Goal: Task Accomplishment & Management: Manage account settings

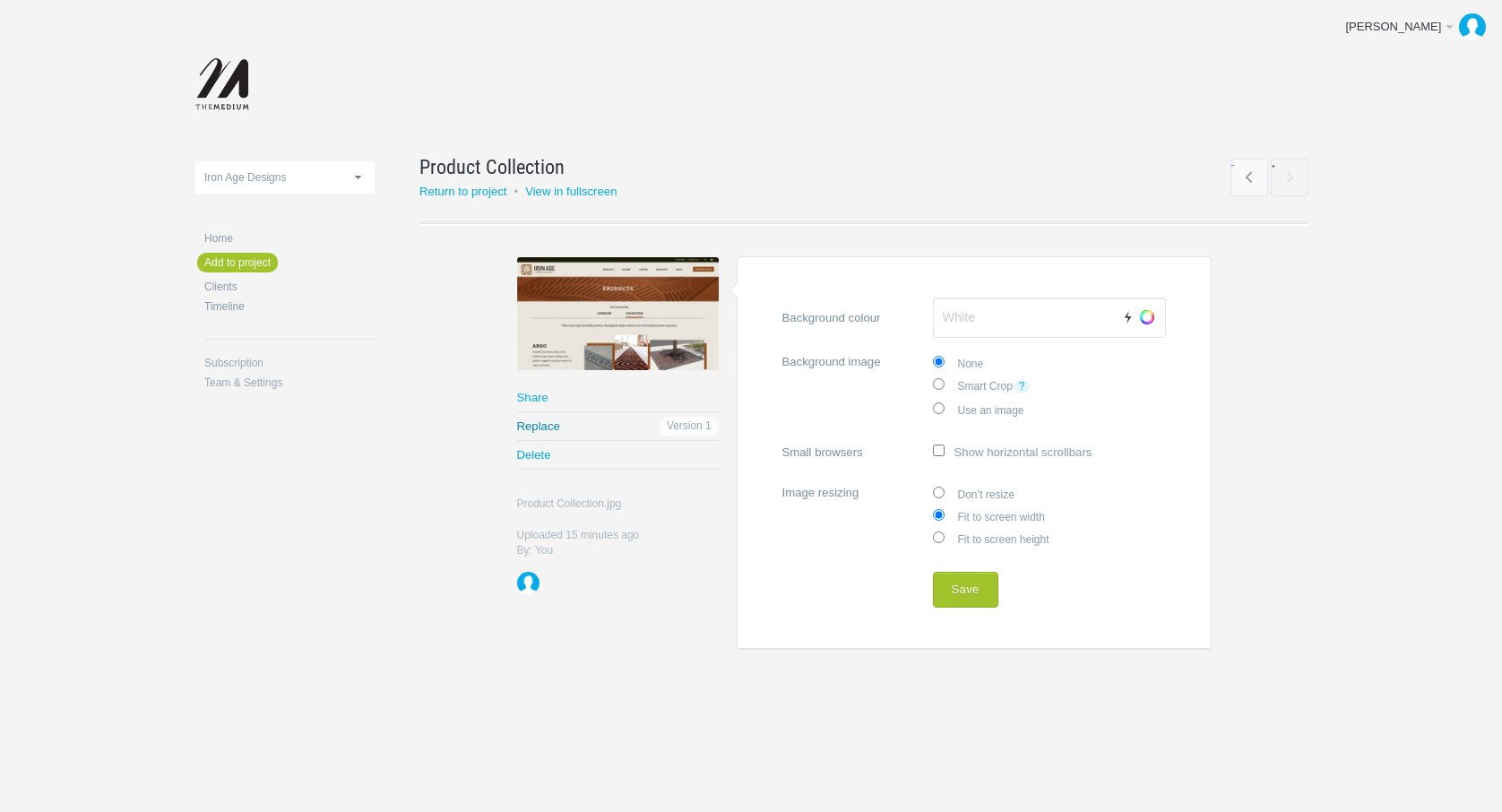
click at [554, 427] on link "Replace" at bounding box center [617, 425] width 202 height 28
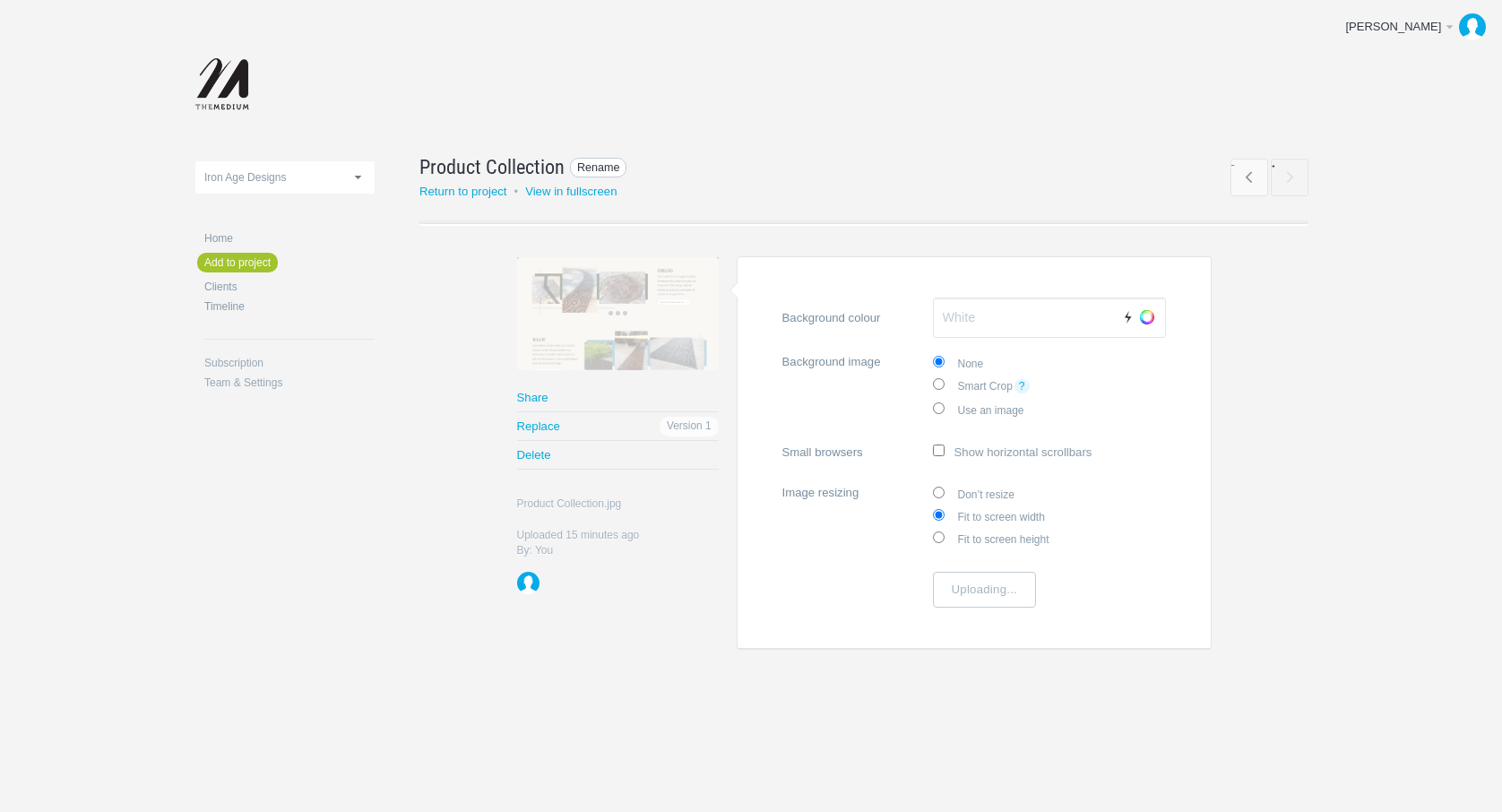
click at [586, 164] on span "Rename" at bounding box center [599, 168] width 57 height 21
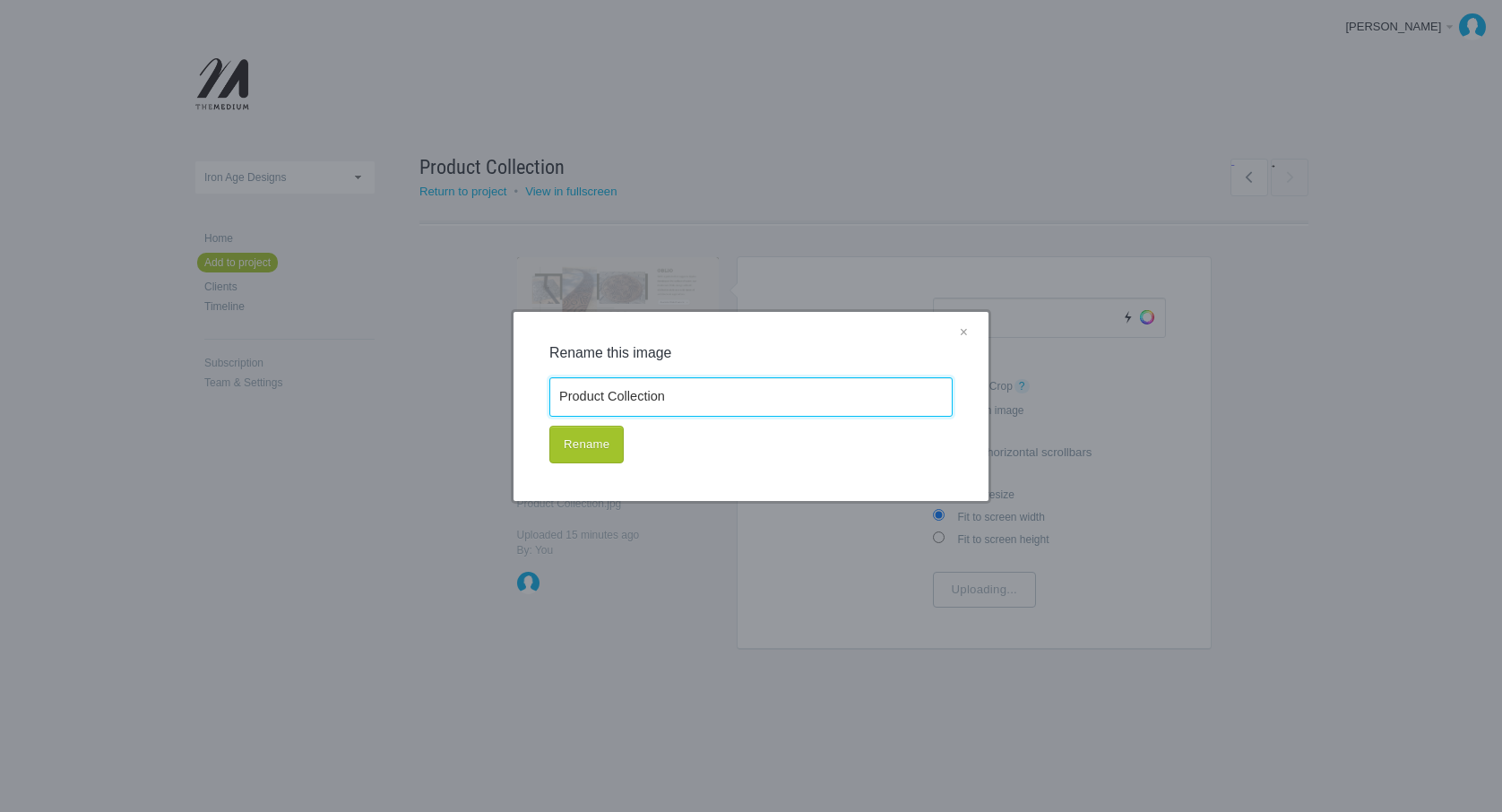
click at [713, 395] on input "Product Collection" at bounding box center [751, 396] width 403 height 39
type input "Product Collection A"
click at [608, 446] on button "Rename" at bounding box center [587, 444] width 75 height 37
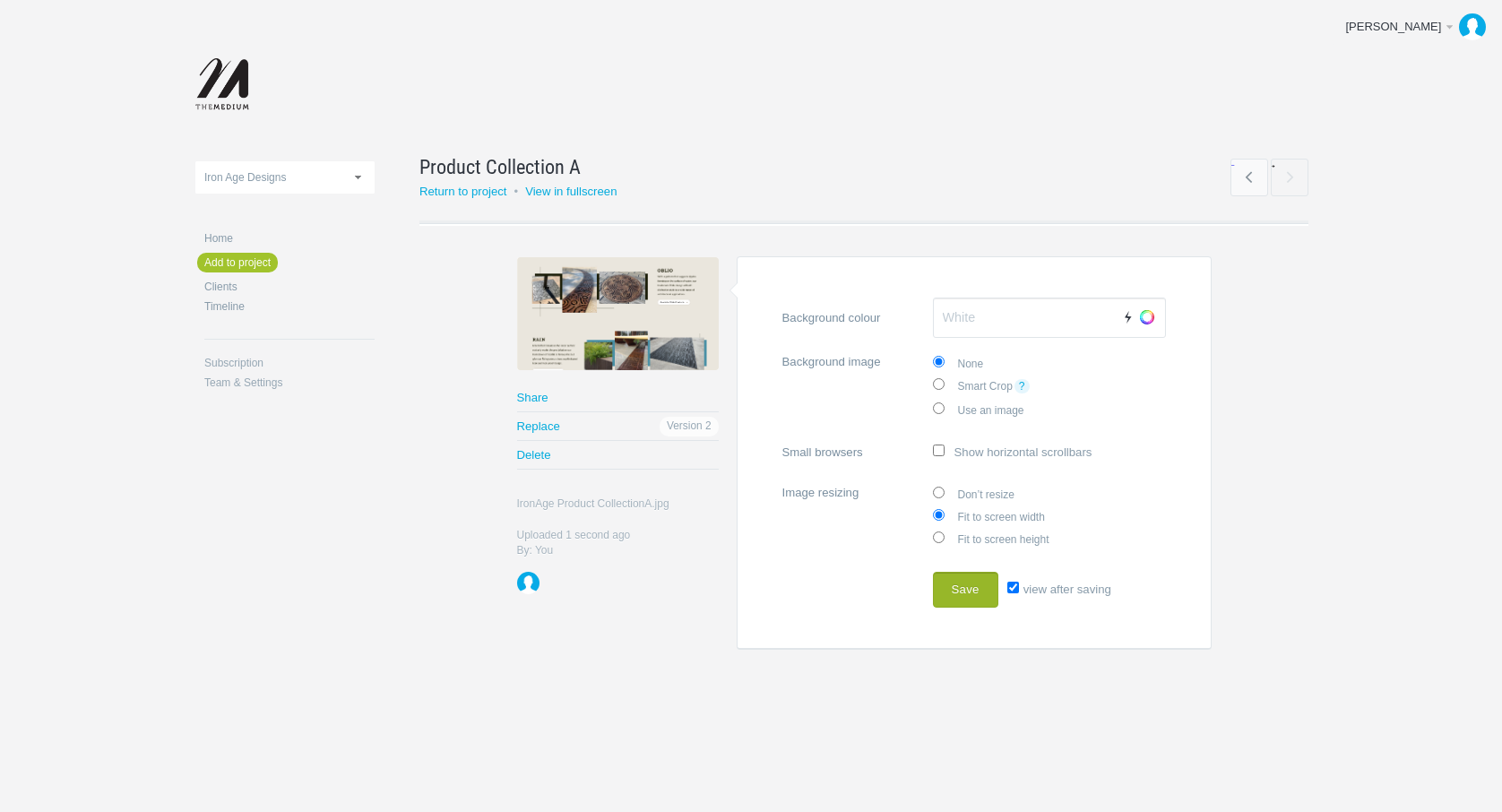
click at [981, 593] on button "Save" at bounding box center [965, 589] width 65 height 36
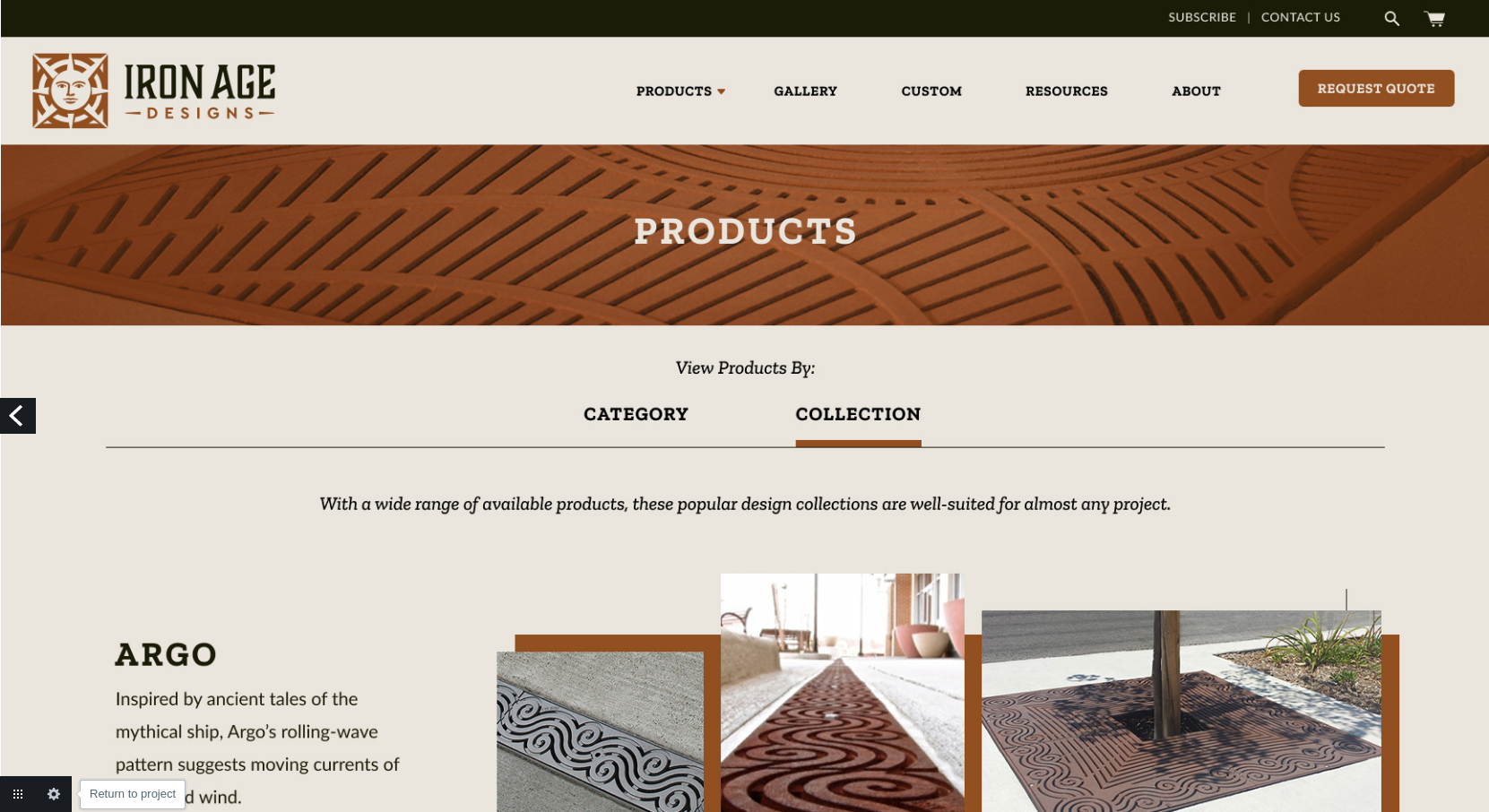
click at [22, 794] on link "Return to project" at bounding box center [18, 794] width 36 height 36
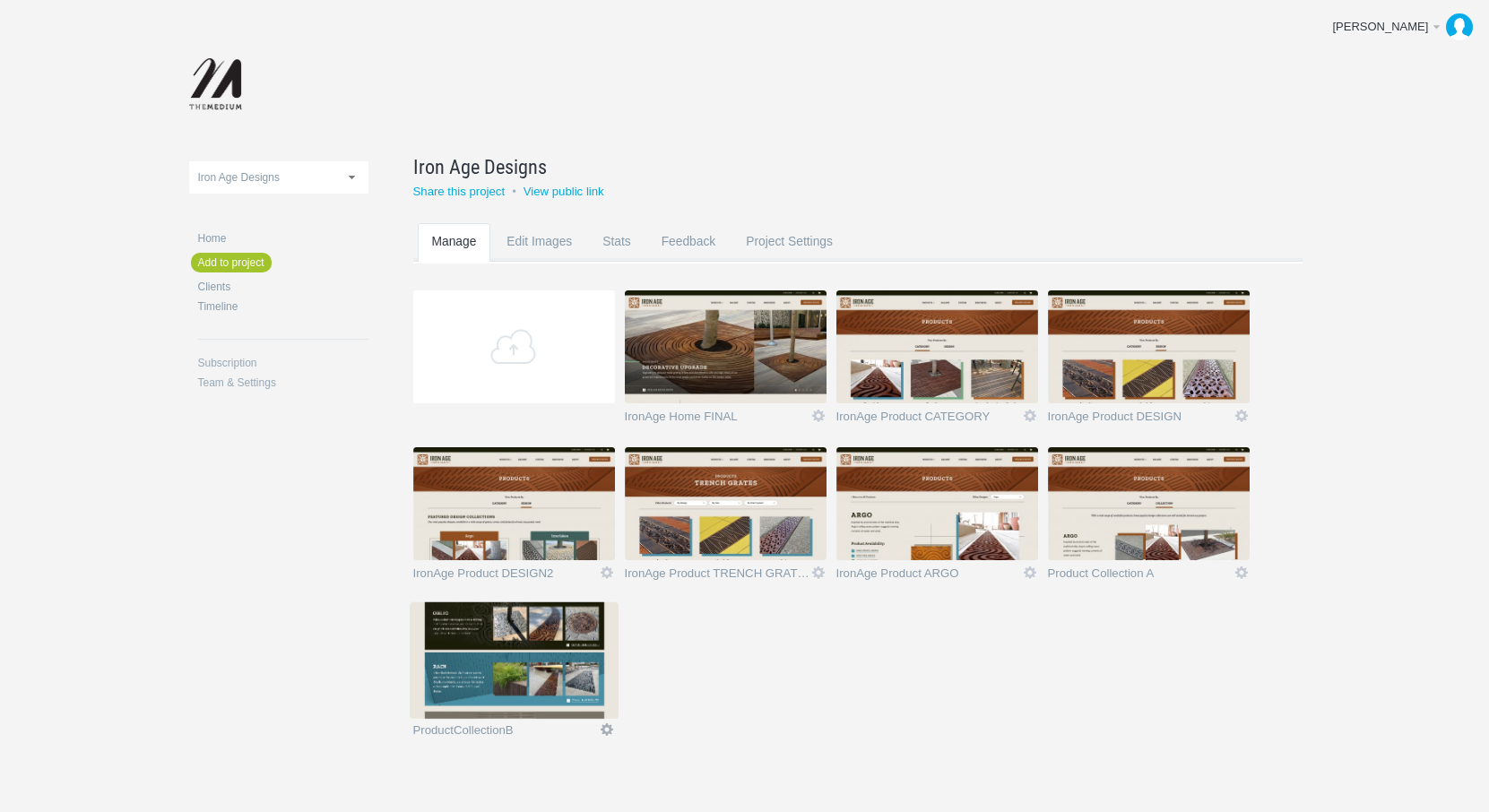
click at [611, 726] on link "Edit" at bounding box center [607, 729] width 16 height 16
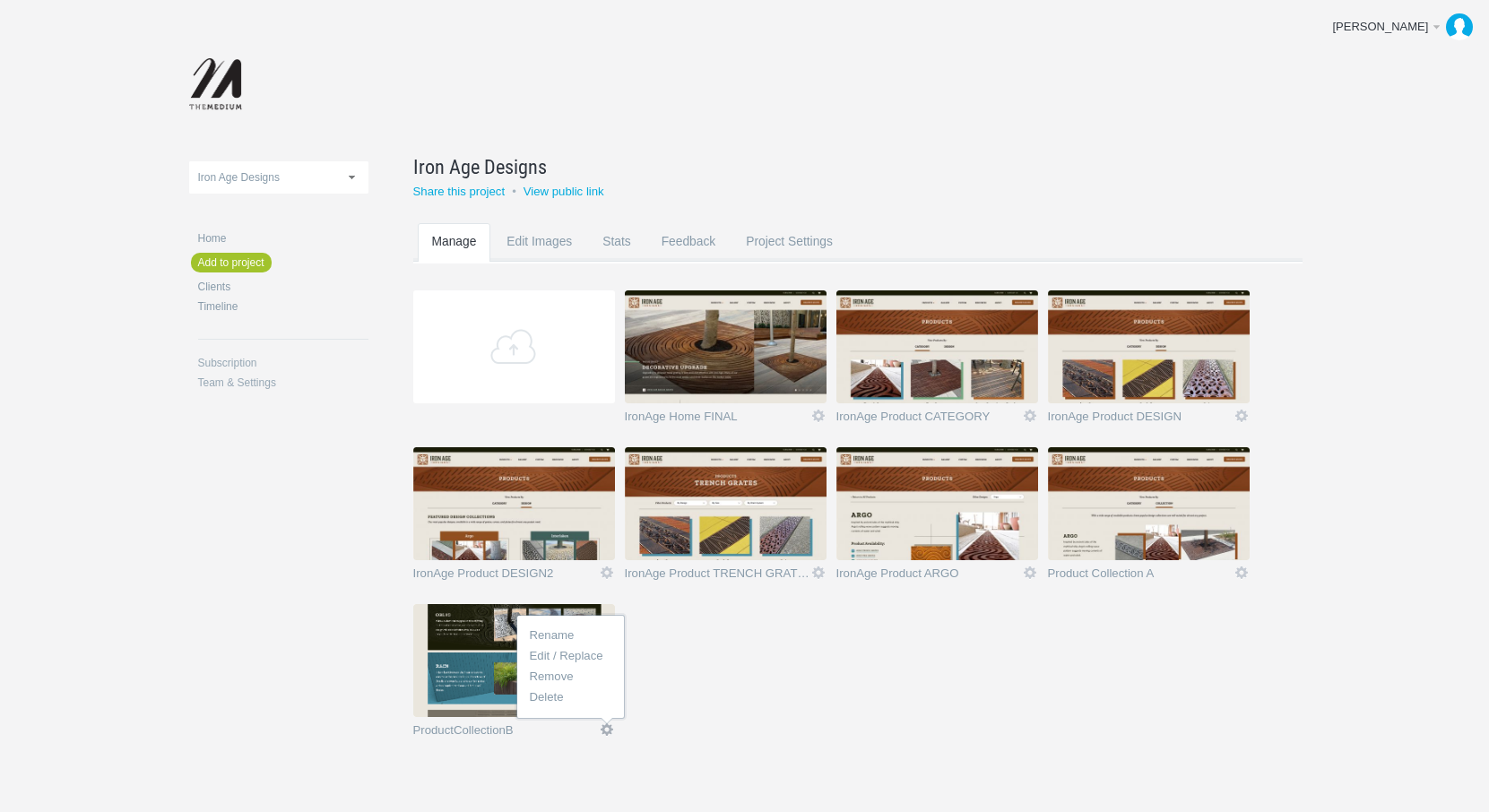
click at [584, 657] on link "Edit / Replace" at bounding box center [571, 655] width 108 height 21
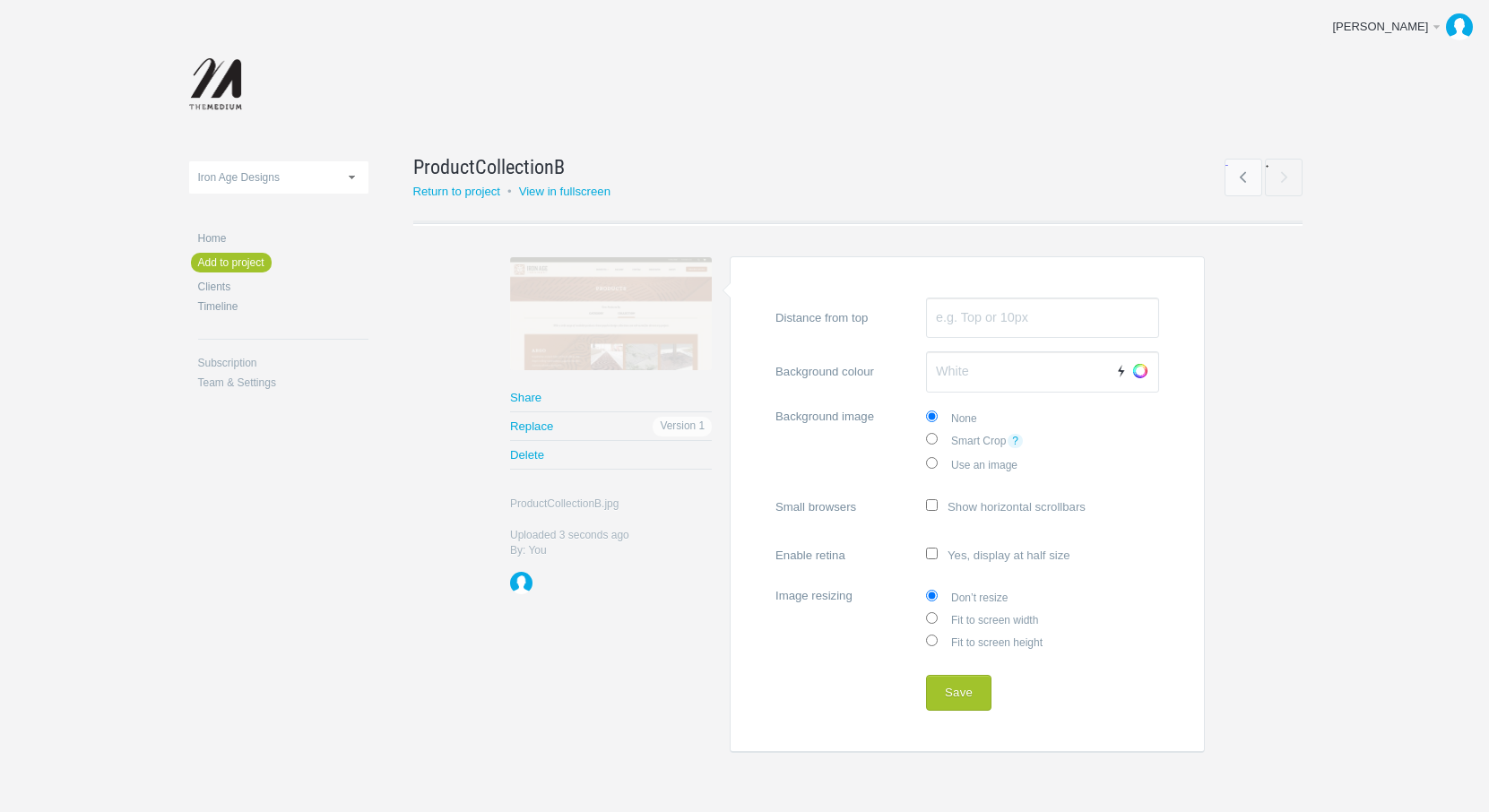
click at [964, 610] on label "Fit to screen width" at bounding box center [1043, 618] width 233 height 22
click at [938, 612] on input "Fit to screen width" at bounding box center [932, 618] width 11 height 11
radio input "true"
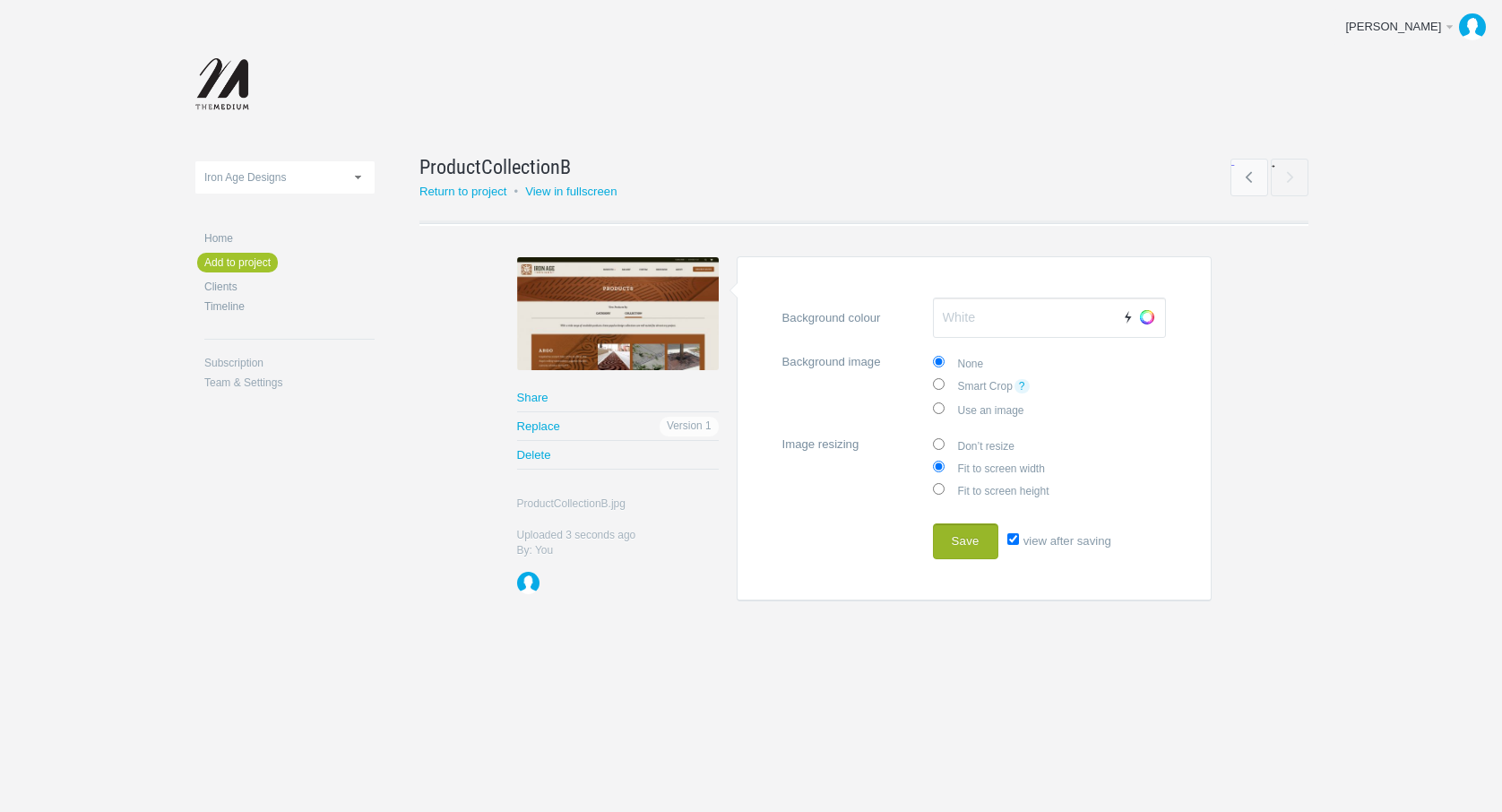
click at [970, 539] on button "Save" at bounding box center [965, 542] width 65 height 36
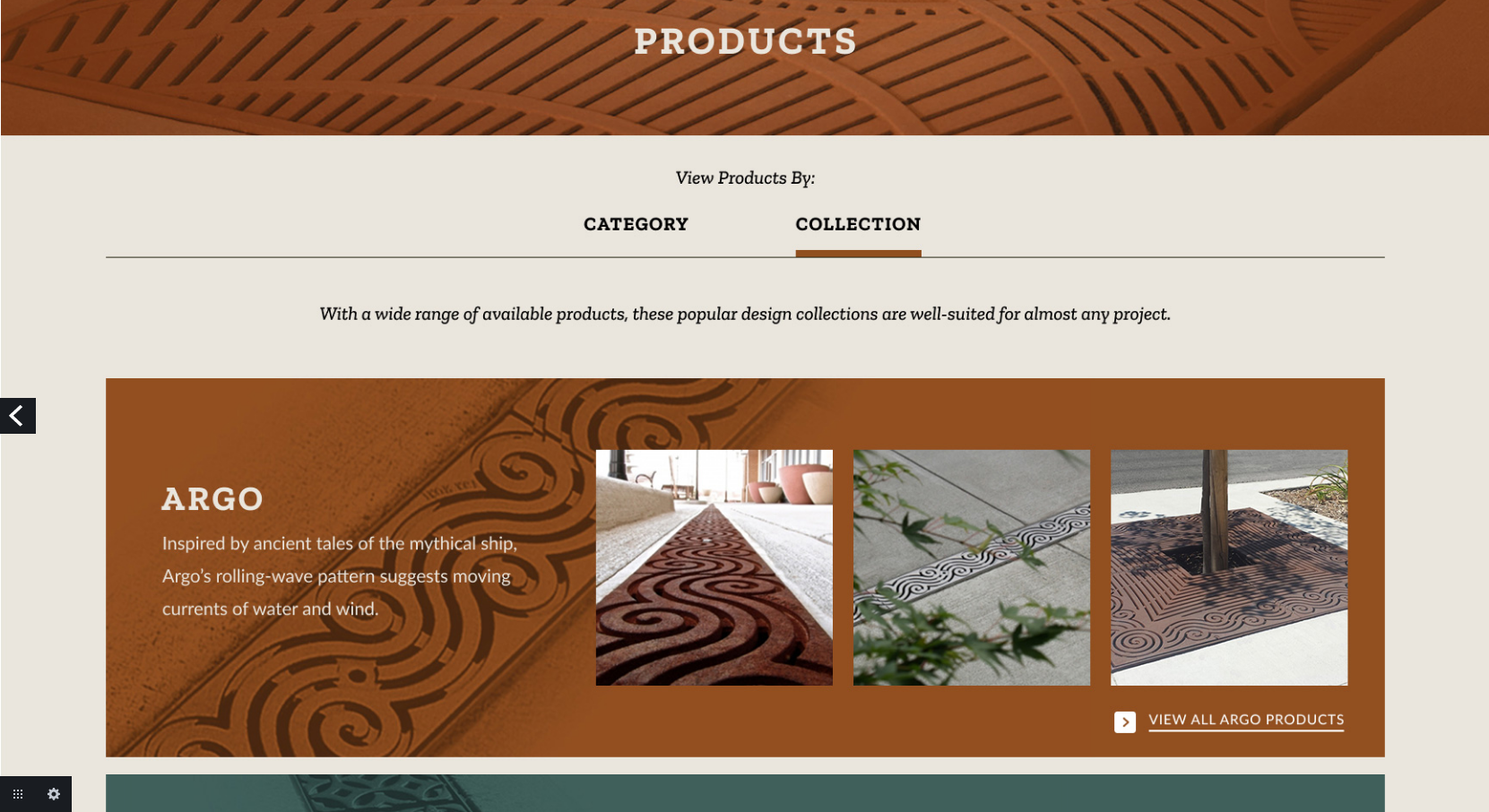
scroll to position [409, 0]
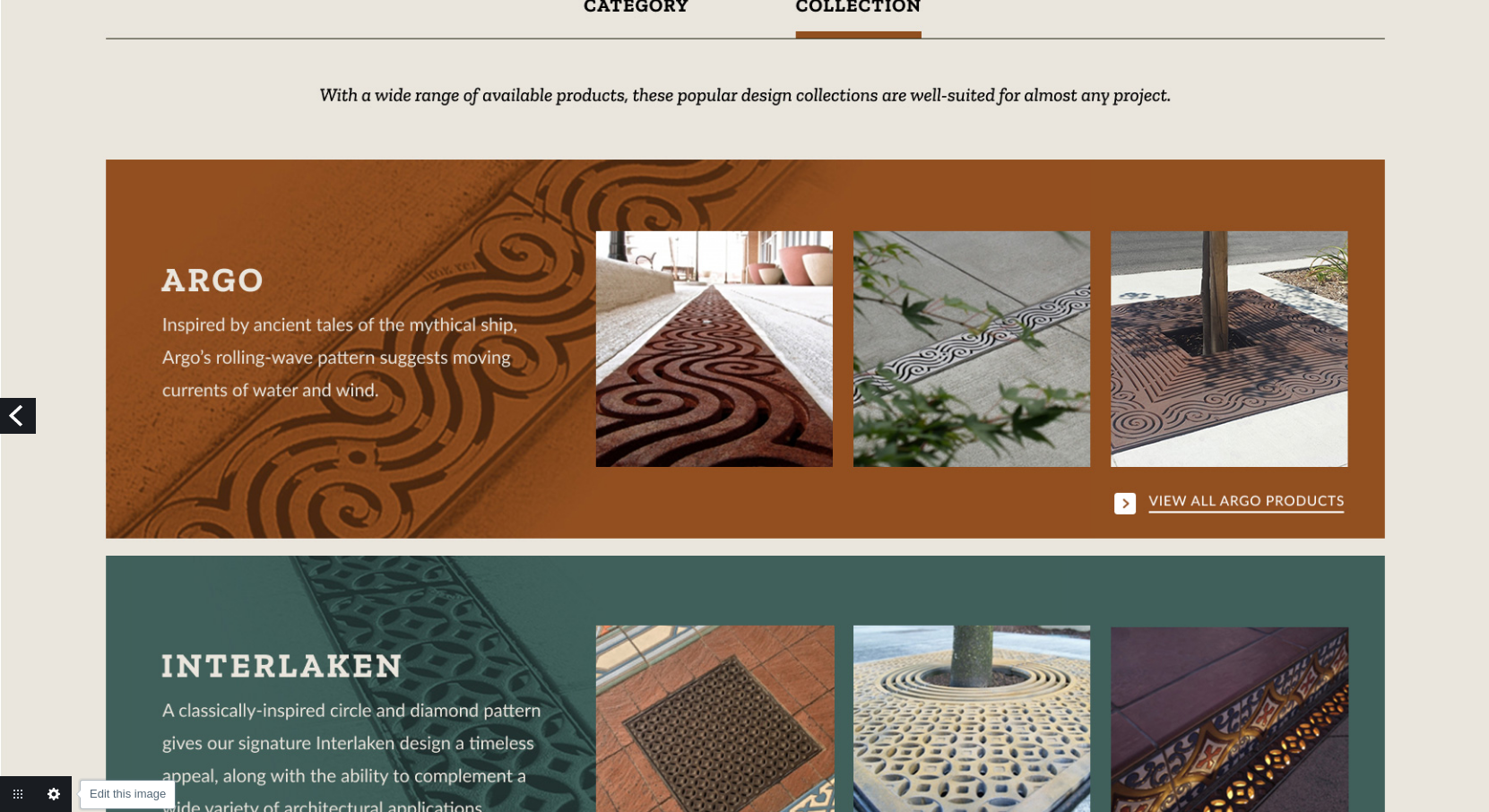
click at [54, 792] on link "Edit this image" at bounding box center [54, 794] width 36 height 36
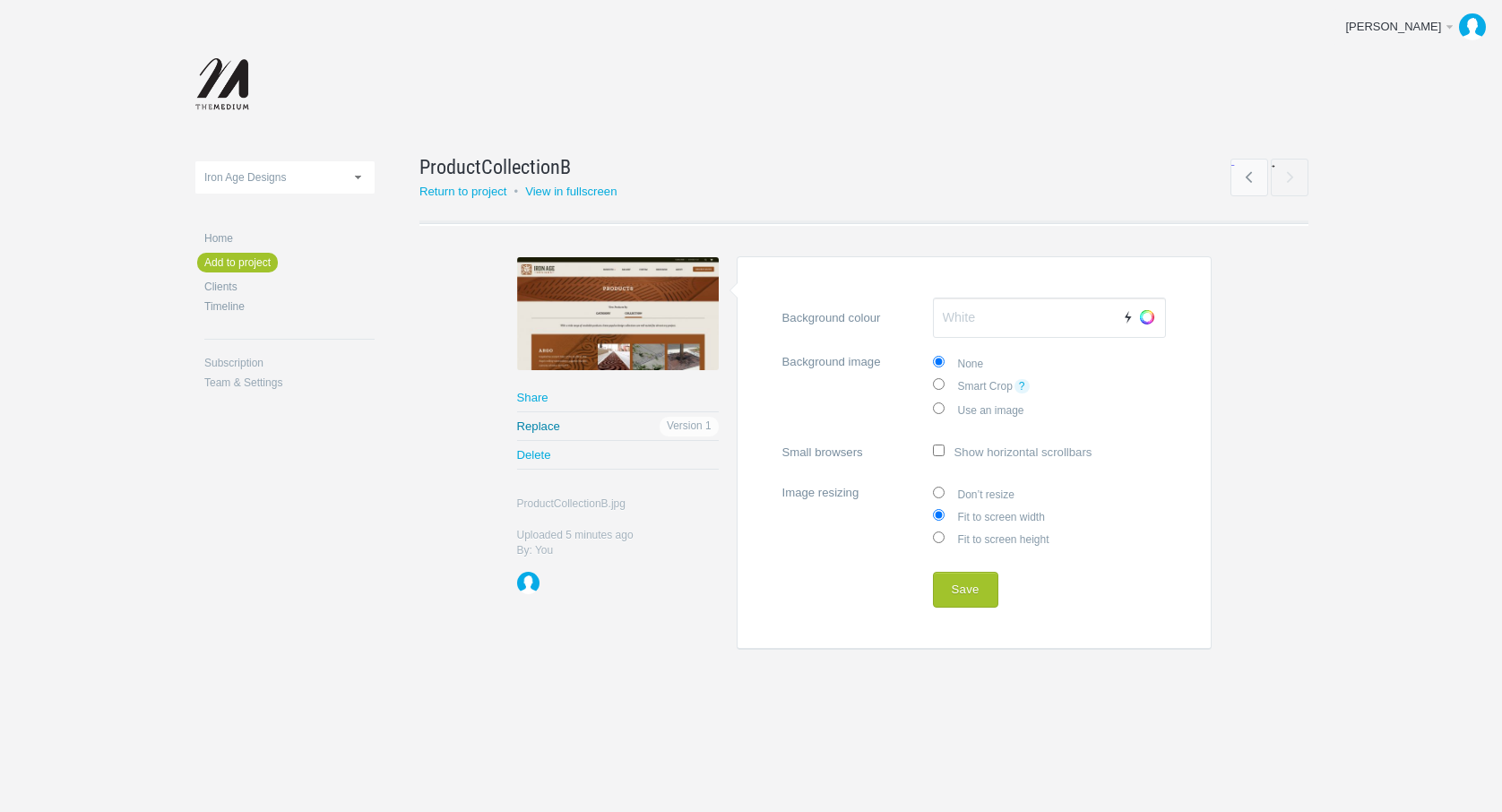
click at [551, 424] on link "Replace" at bounding box center [617, 425] width 202 height 28
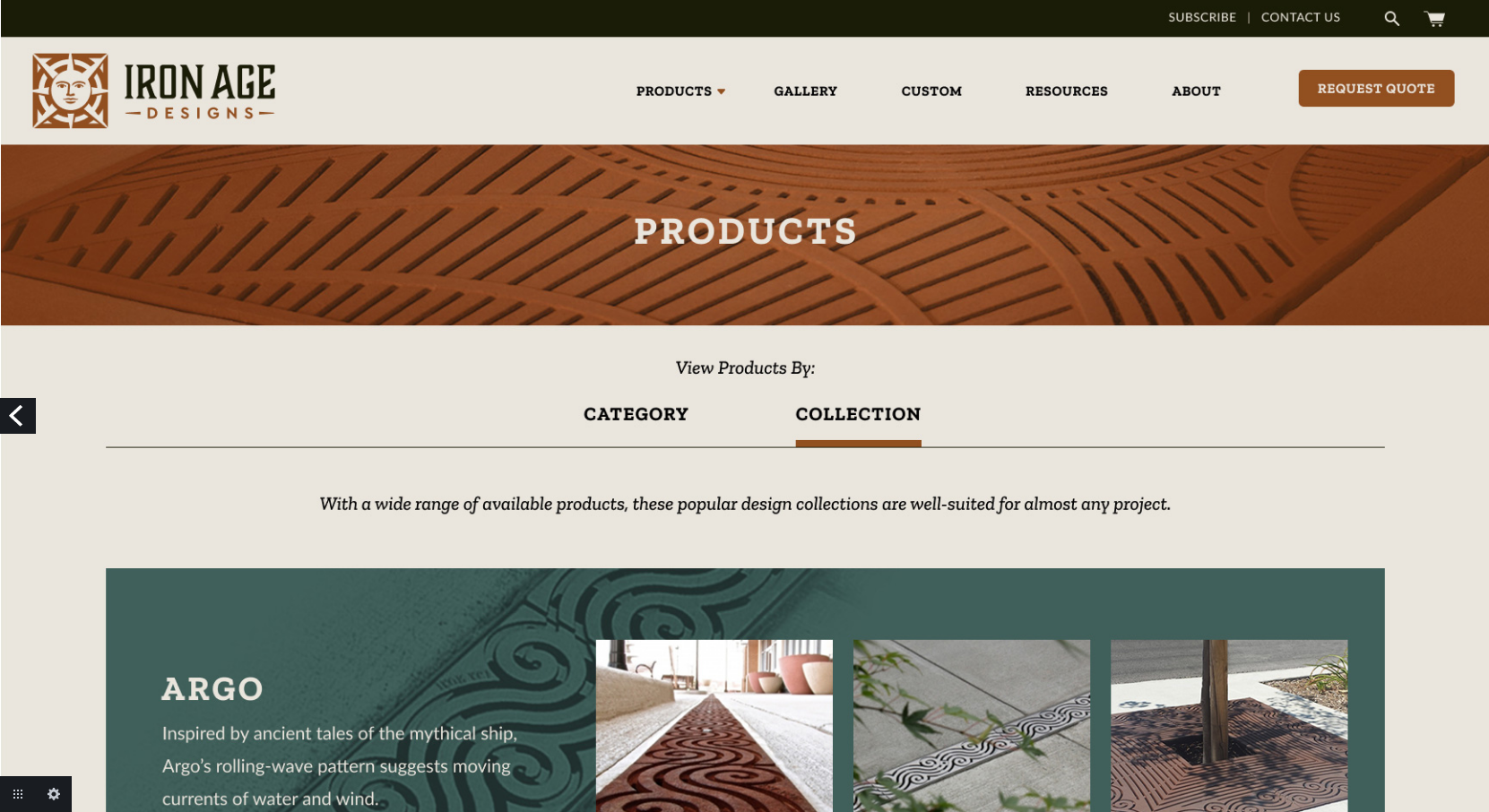
scroll to position [11, 0]
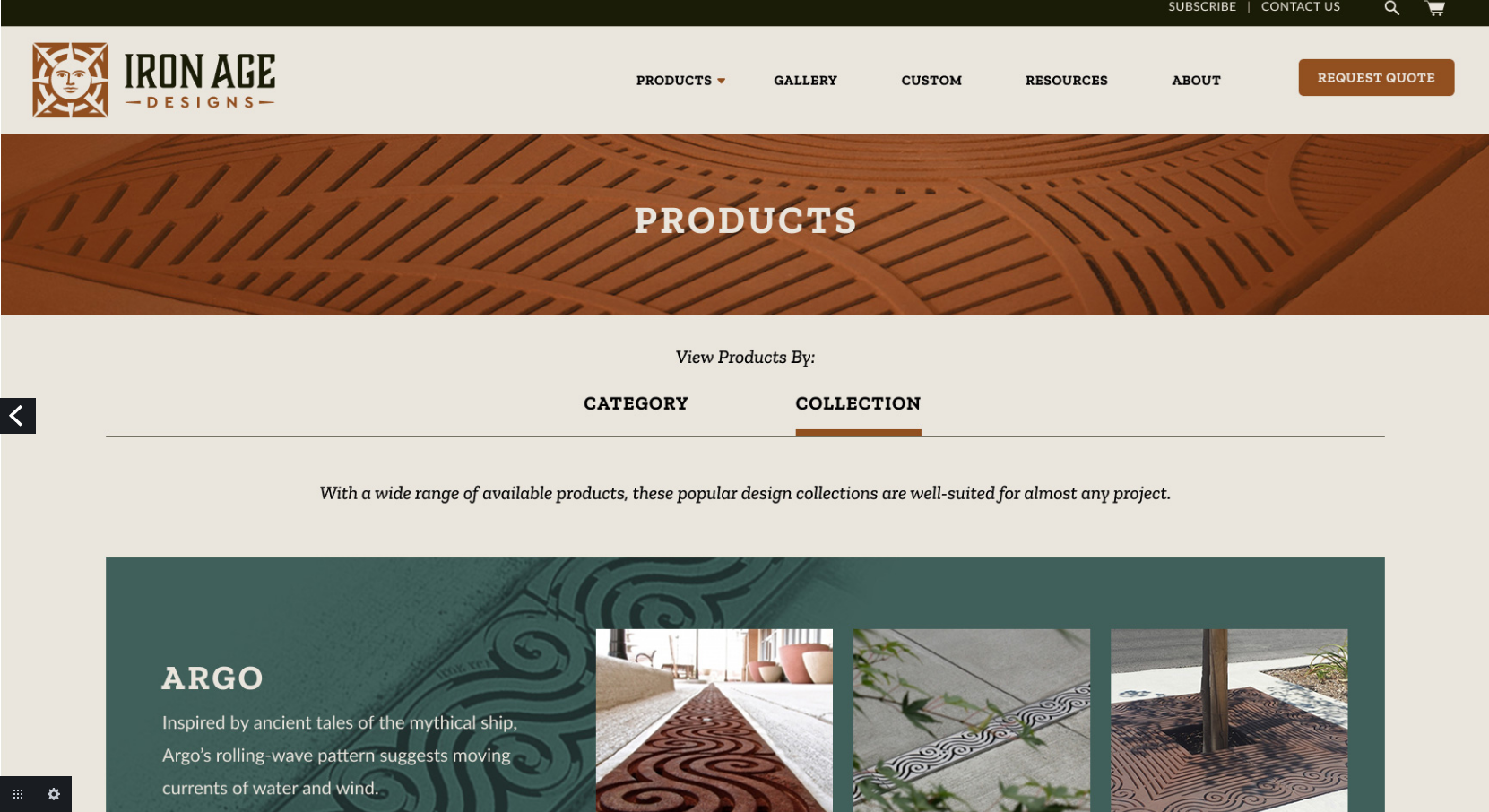
click at [18, 414] on link "Previous" at bounding box center [18, 416] width 36 height 36
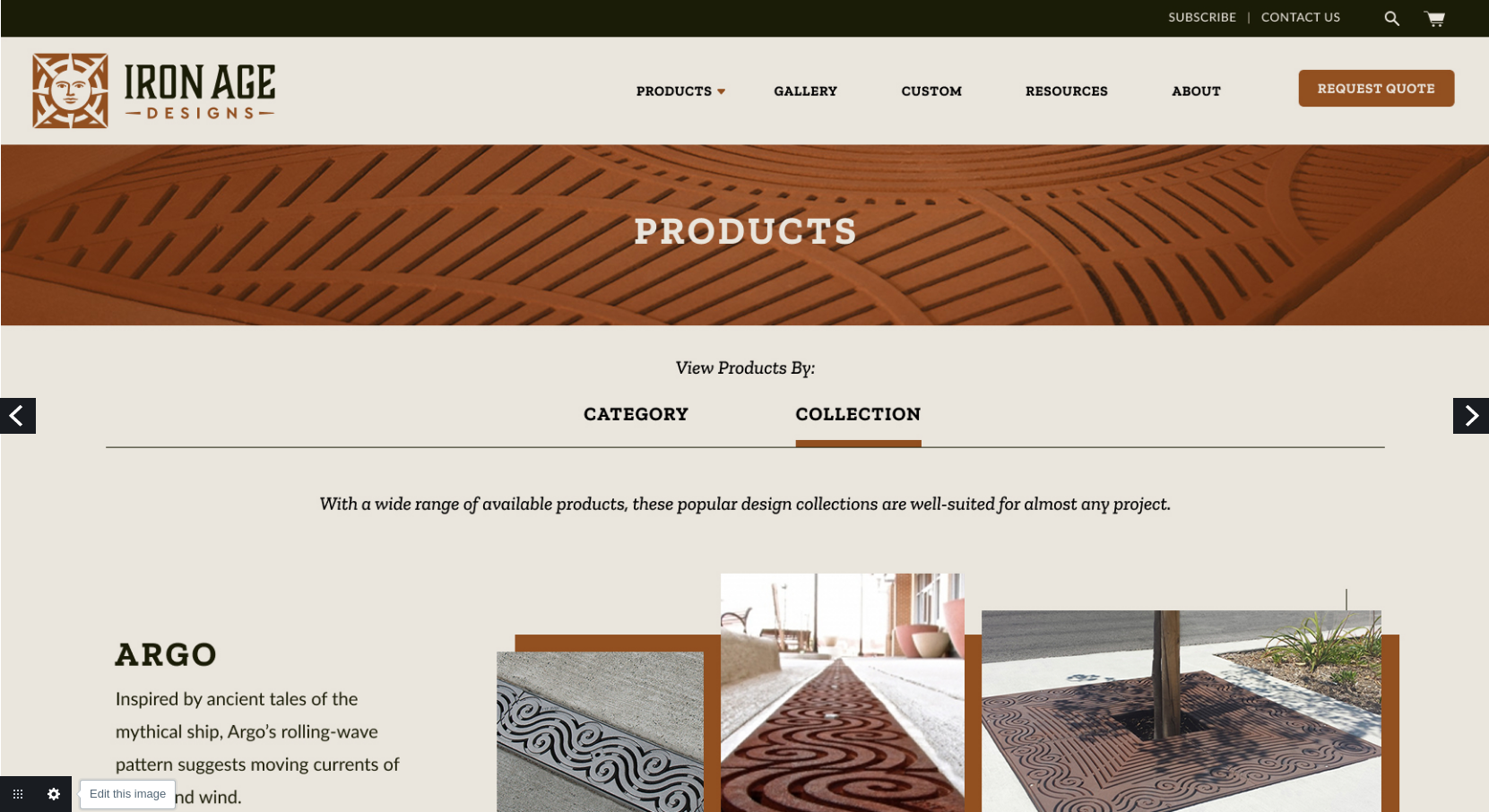
click at [55, 791] on link "Edit this image" at bounding box center [54, 794] width 36 height 36
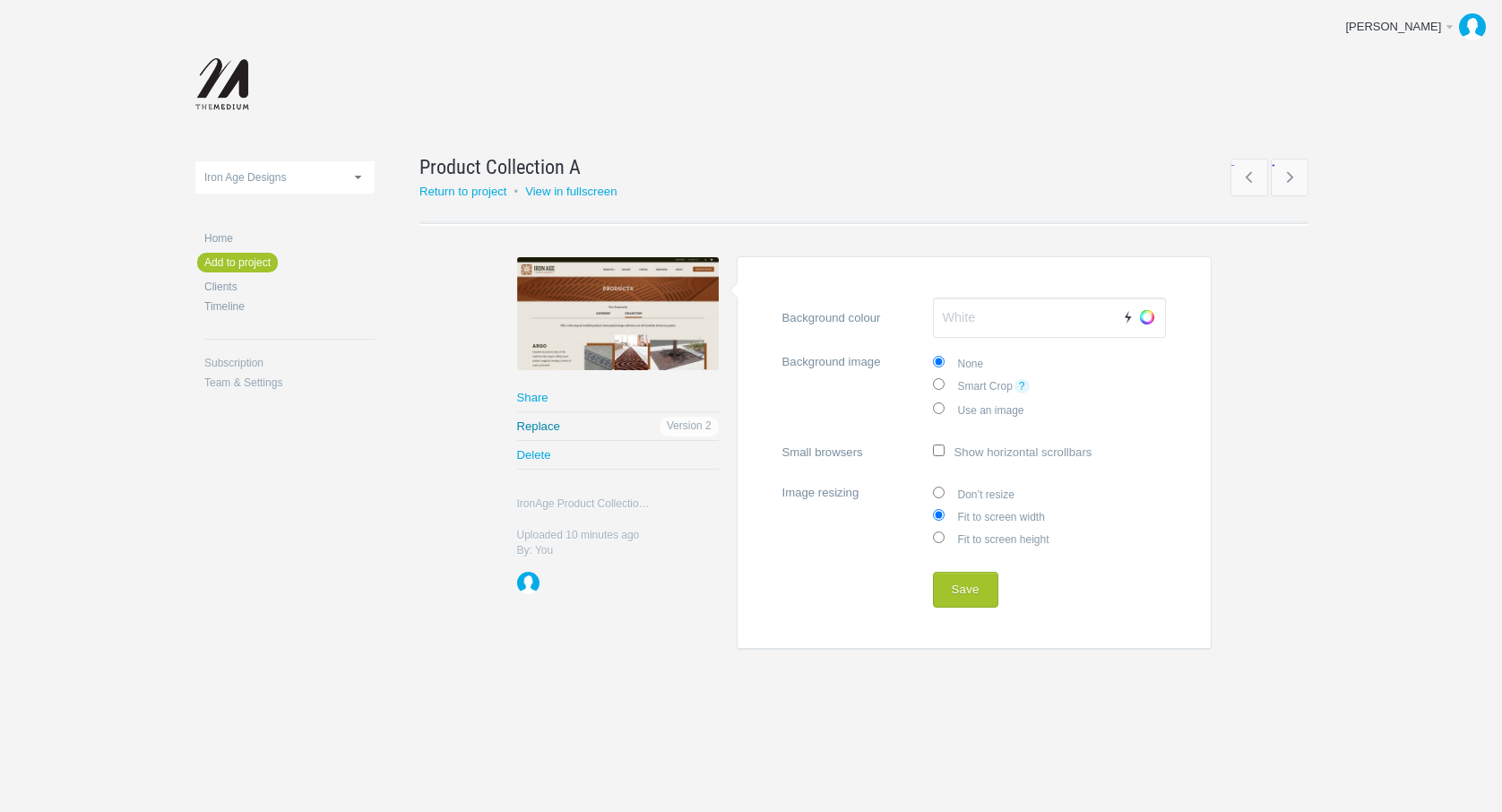
click at [537, 427] on link "Replace" at bounding box center [617, 425] width 202 height 28
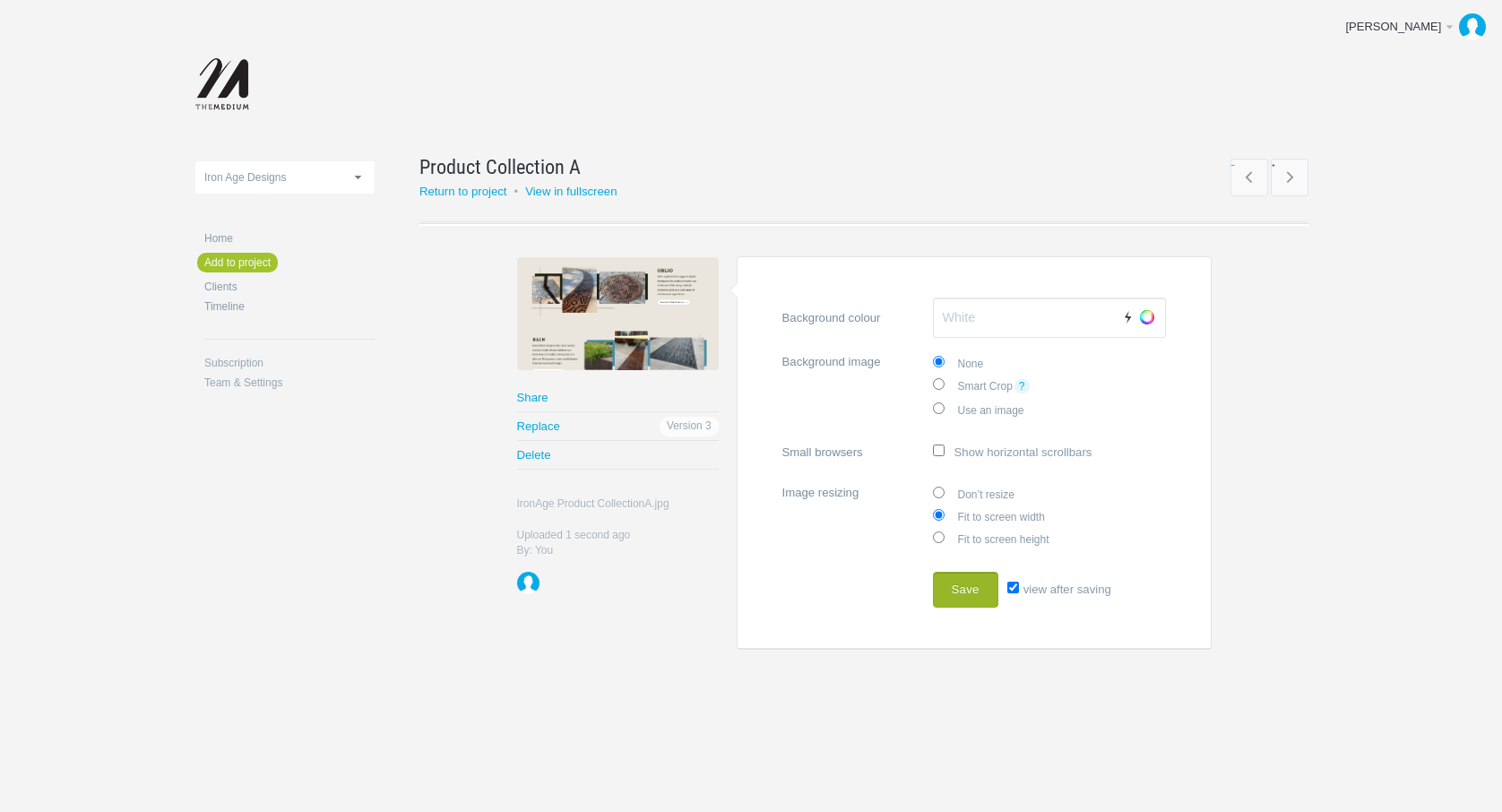
click at [974, 587] on button "Save" at bounding box center [965, 589] width 65 height 36
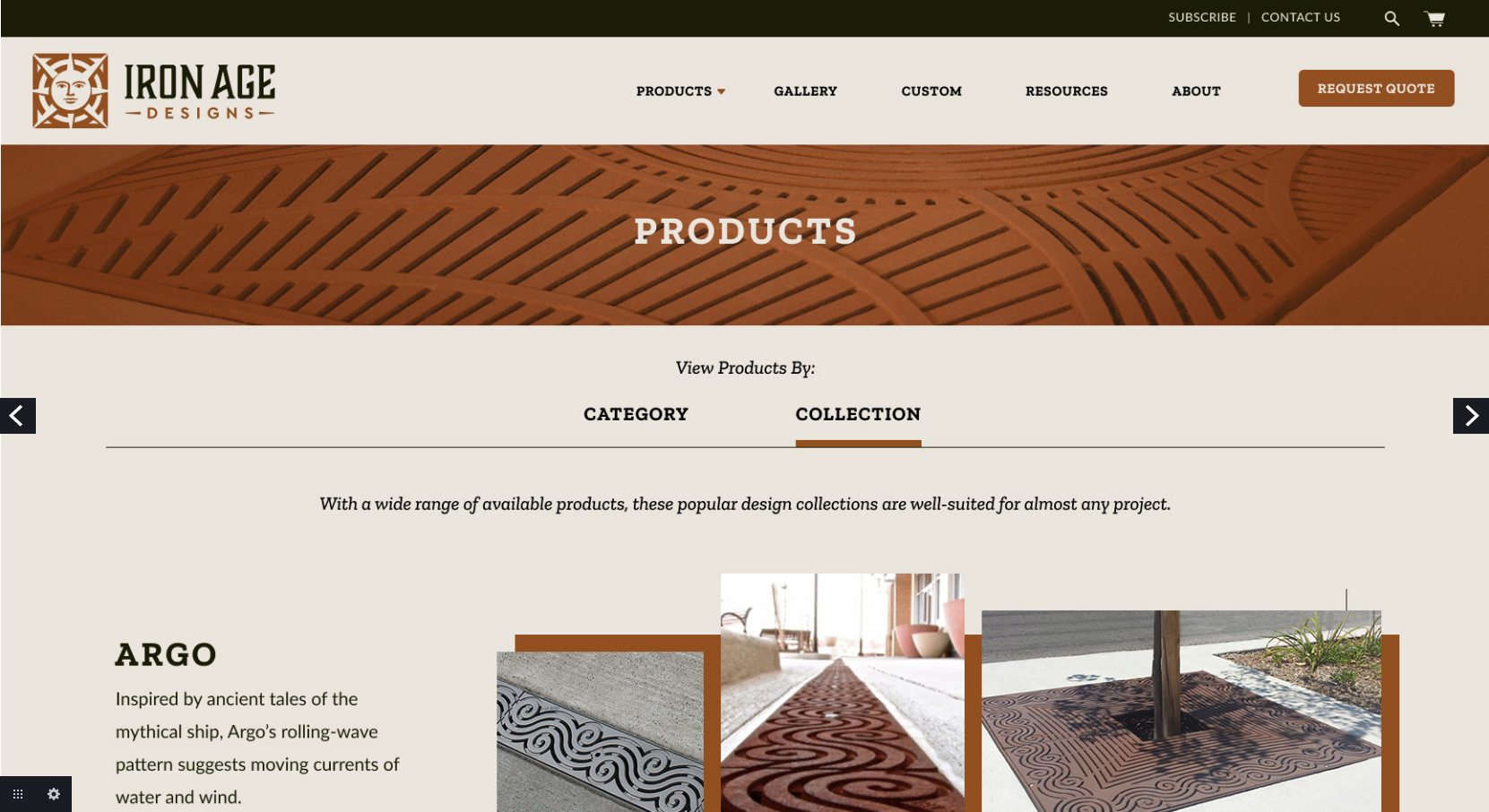
click at [1474, 415] on link "Next" at bounding box center [1471, 416] width 36 height 36
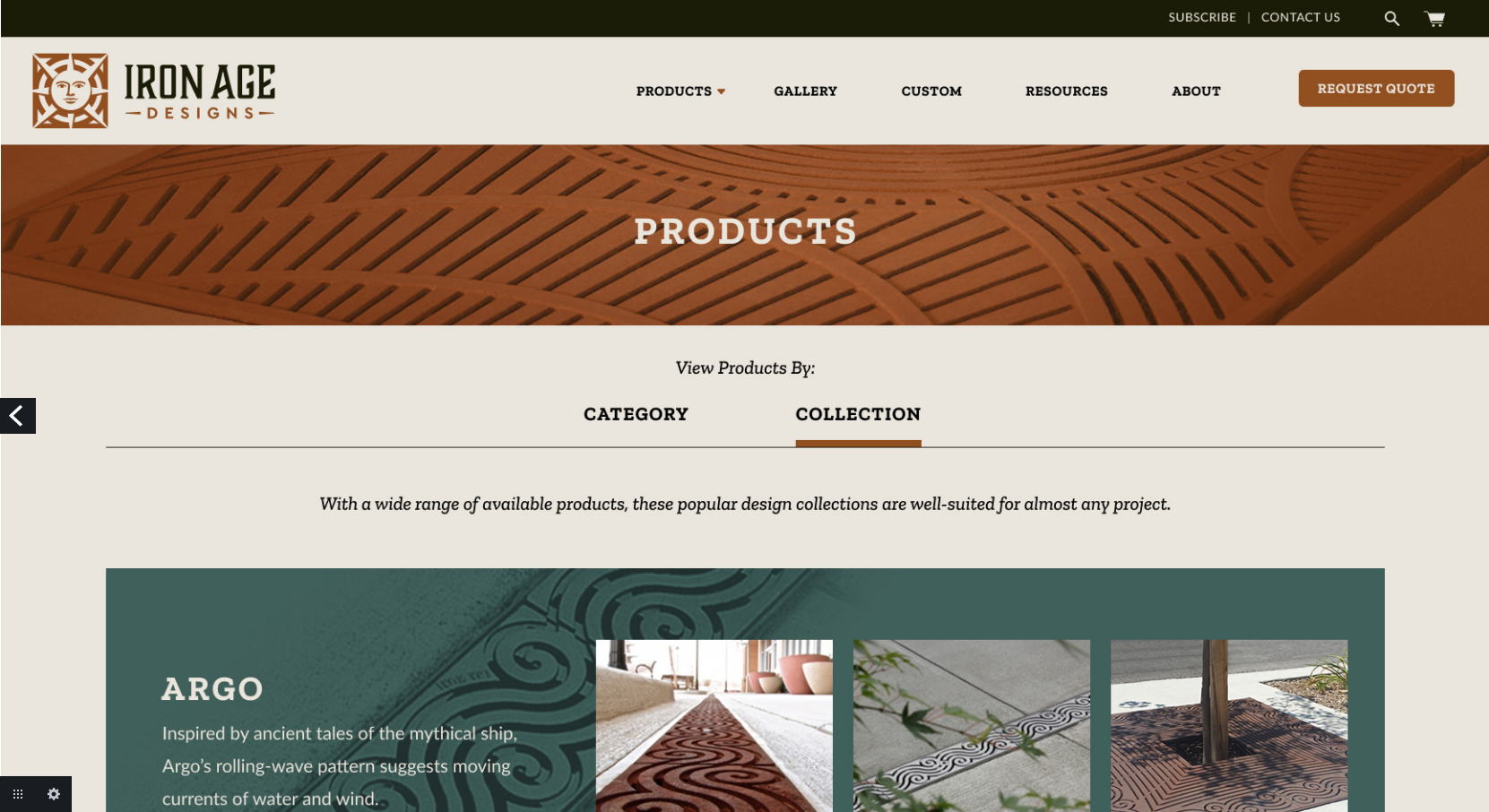
click at [25, 417] on link "Previous" at bounding box center [18, 416] width 36 height 36
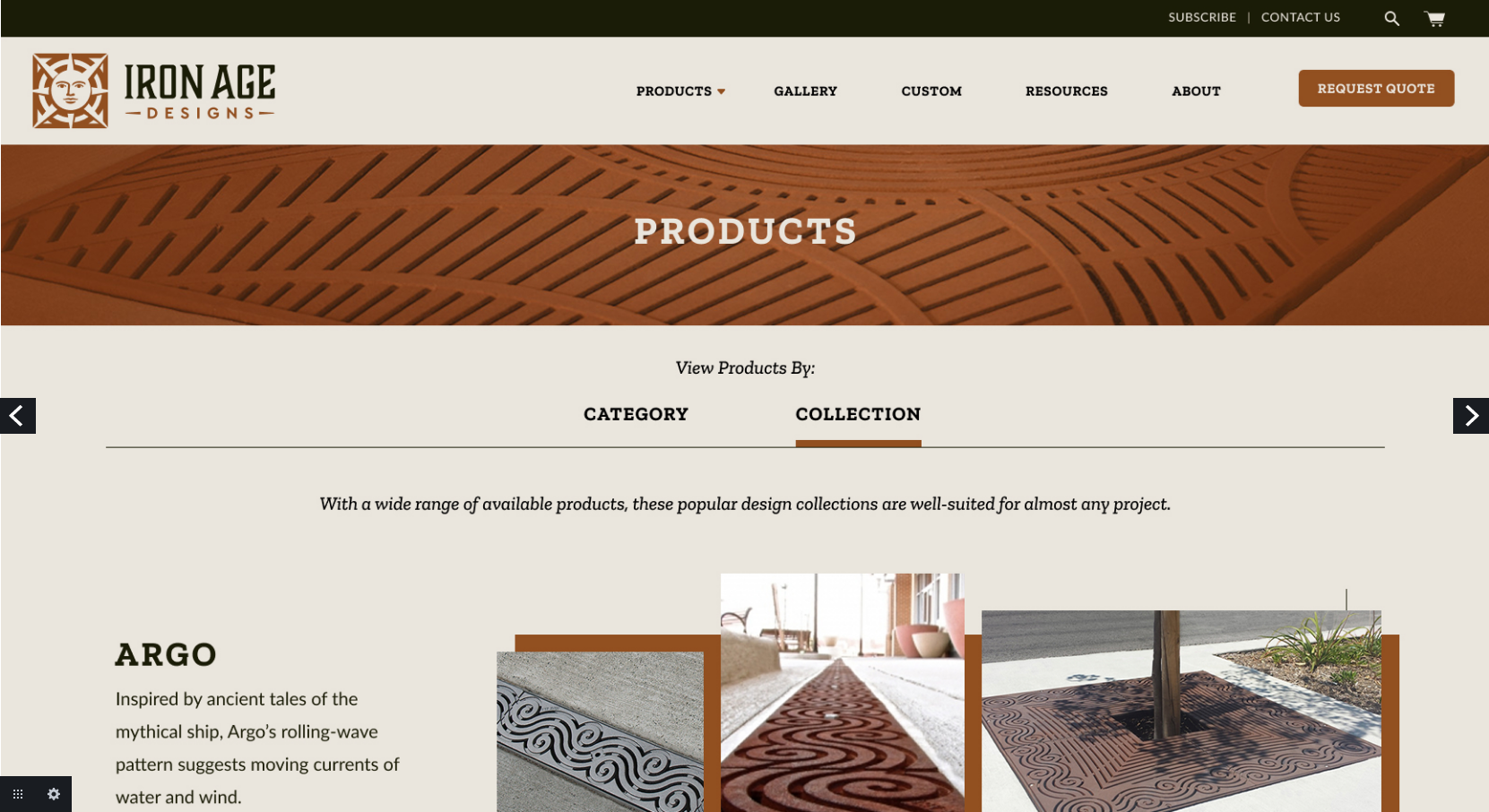
click at [1467, 415] on link "Next" at bounding box center [1471, 416] width 36 height 36
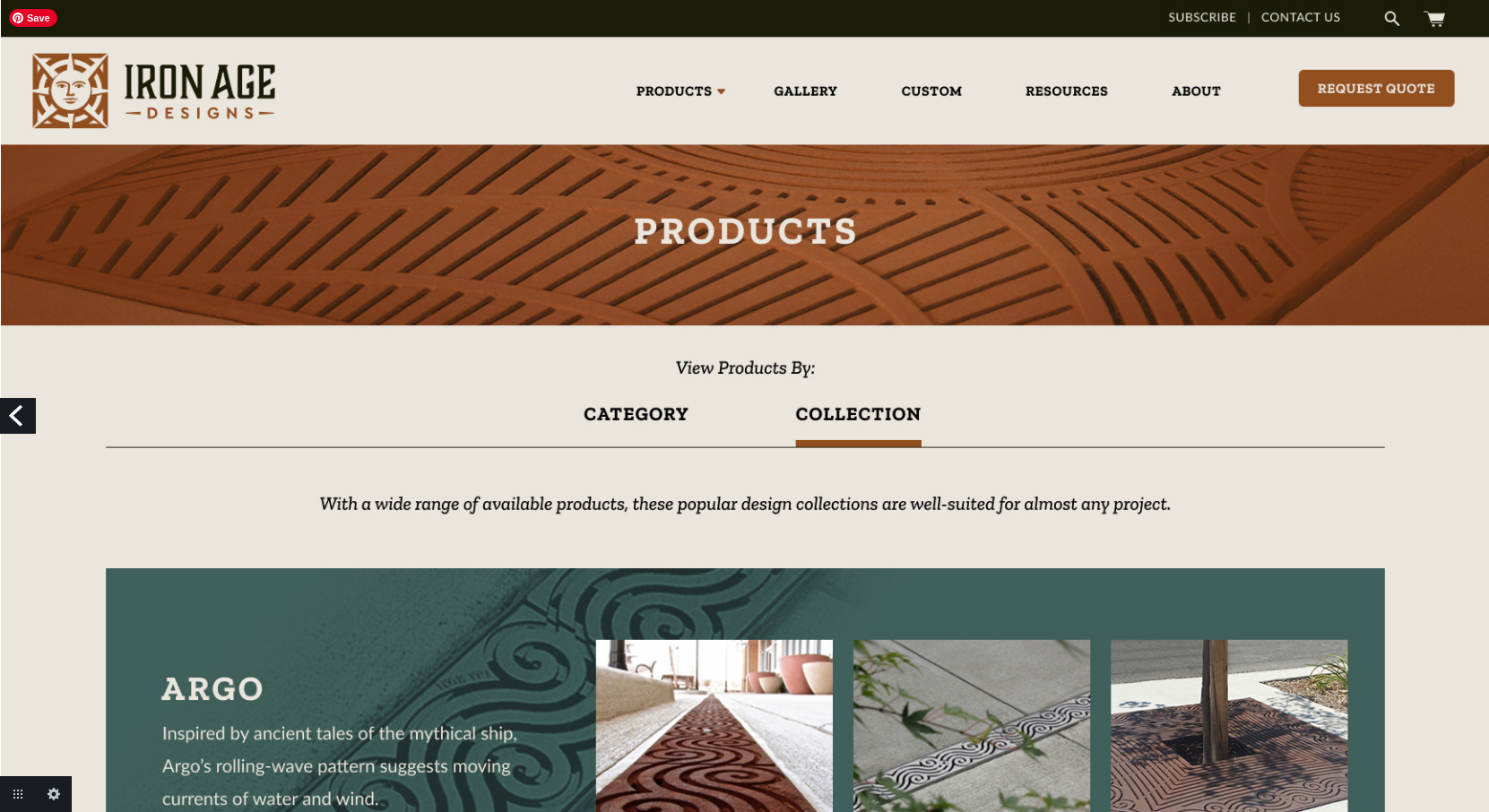
click at [17, 417] on link "Previous" at bounding box center [18, 416] width 36 height 36
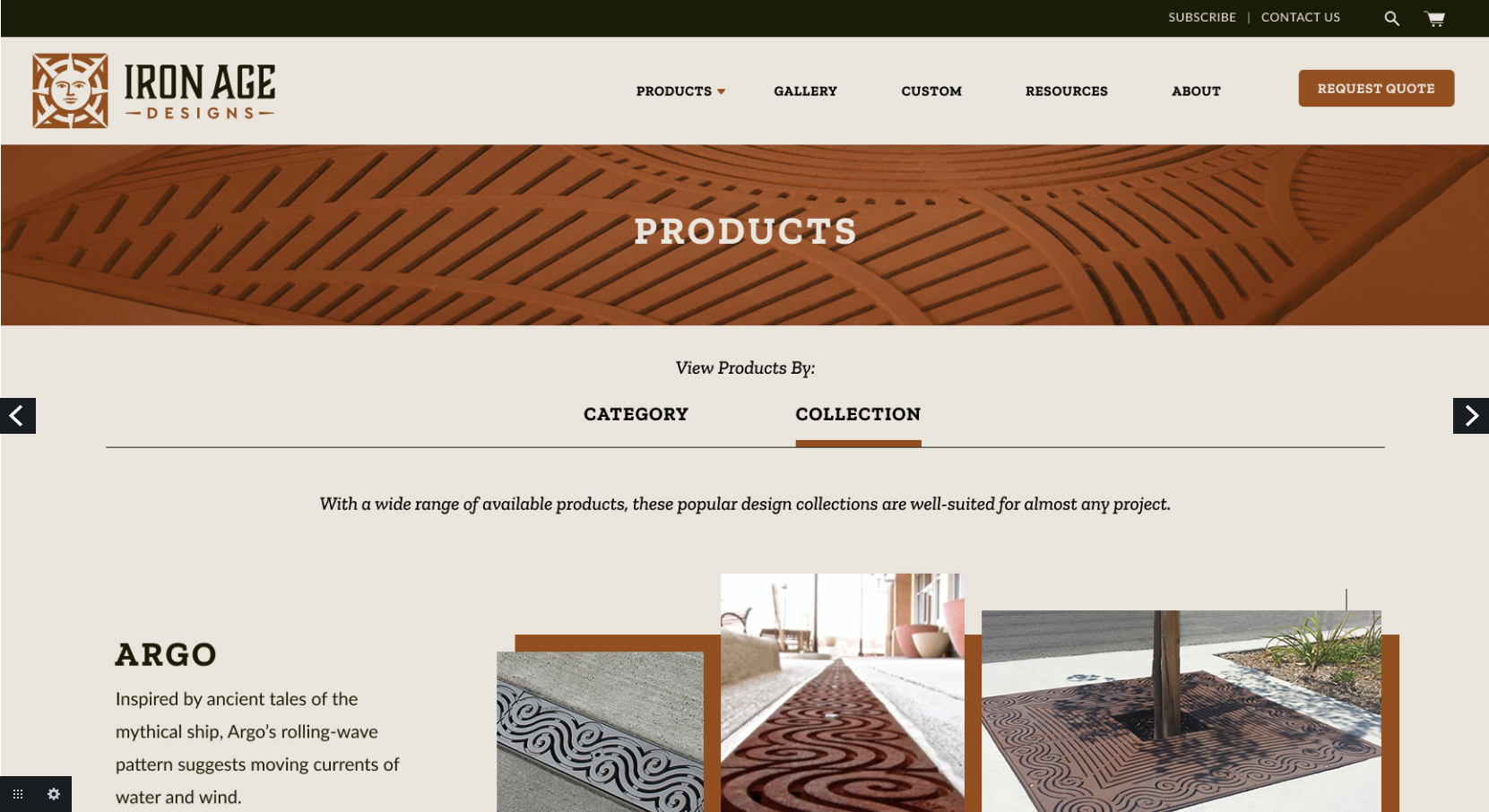
click at [1474, 413] on link "Next" at bounding box center [1471, 416] width 36 height 36
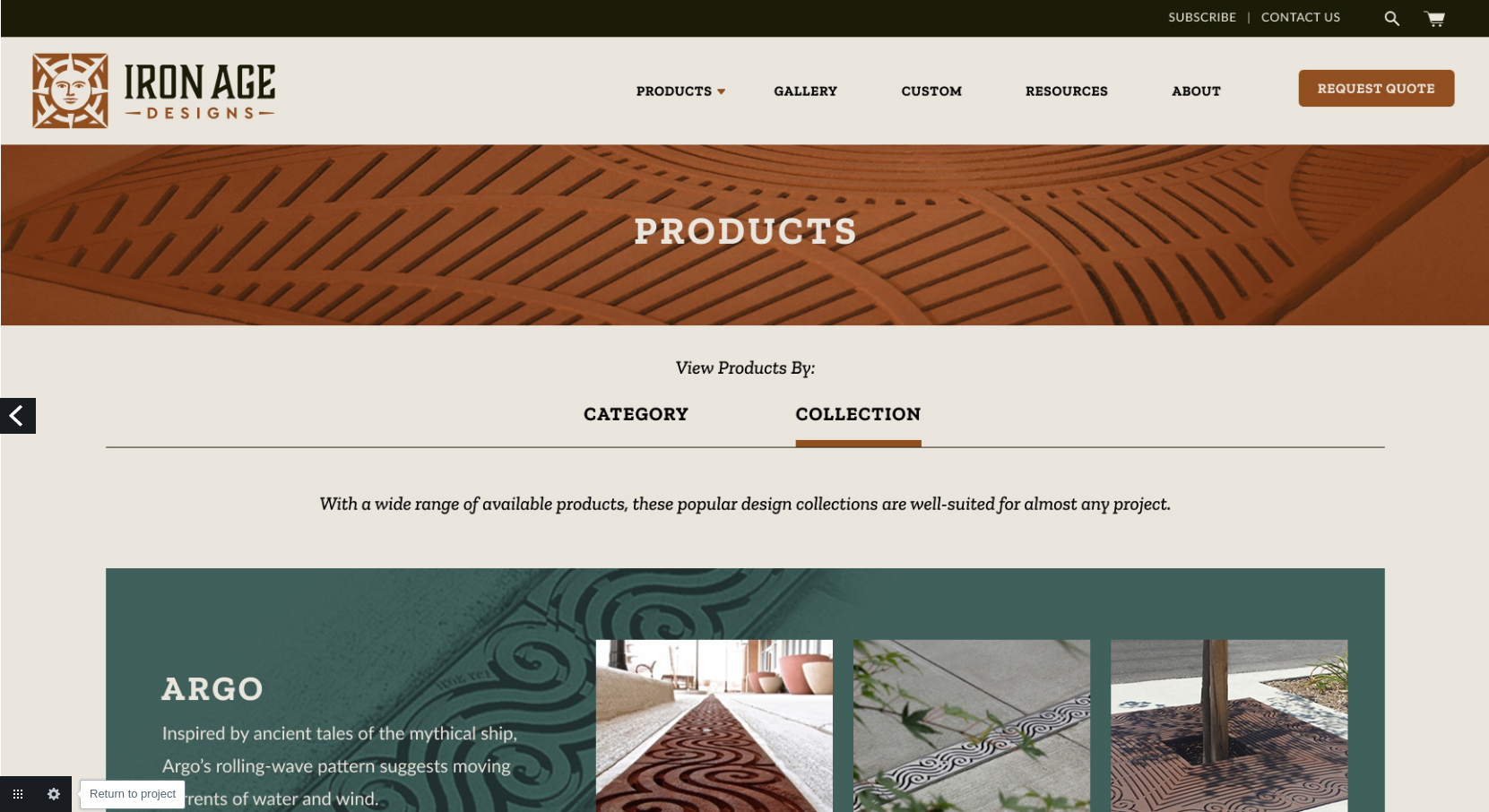
click at [21, 791] on link "Return to project" at bounding box center [18, 794] width 36 height 36
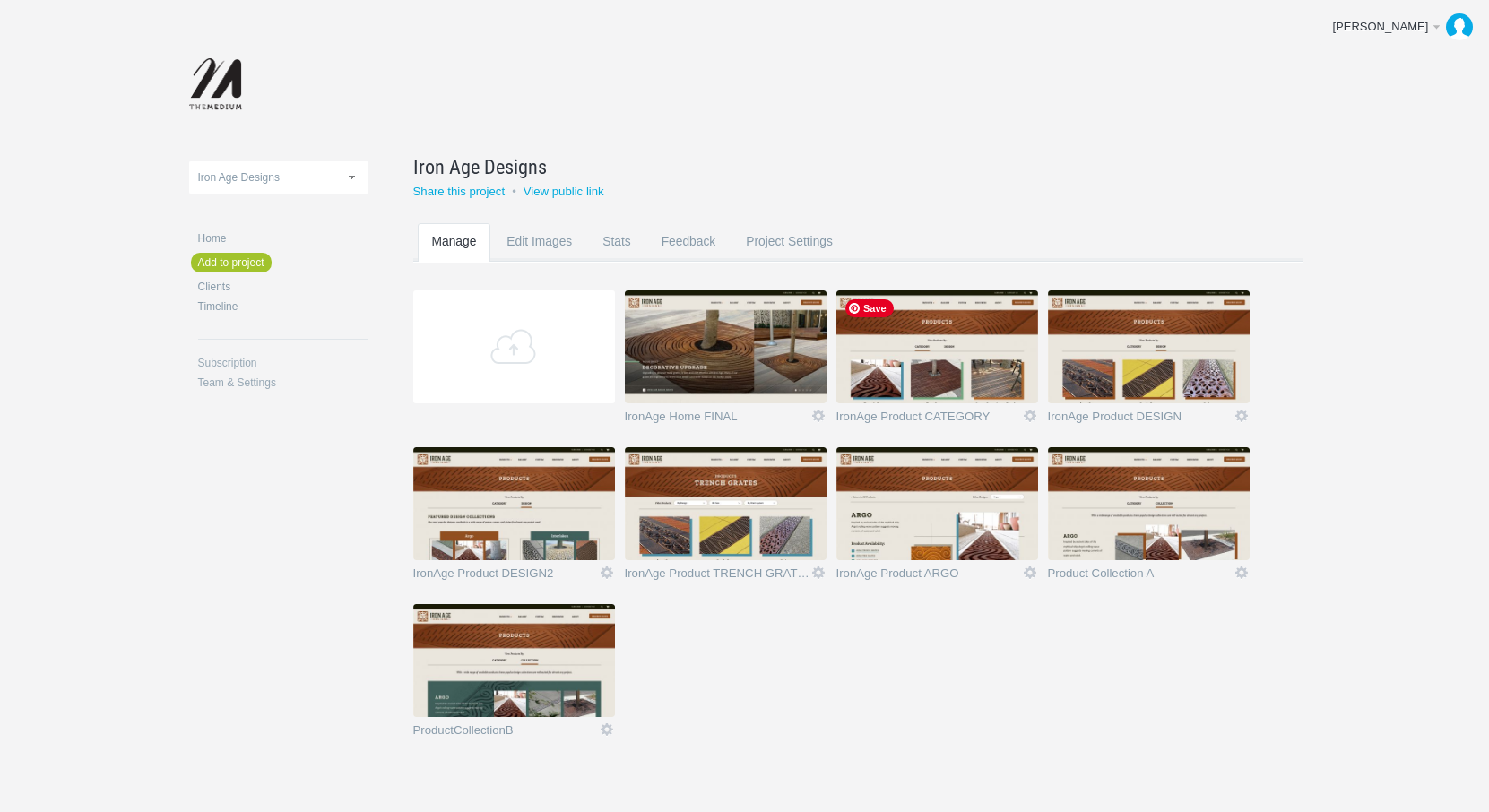
click at [944, 366] on img at bounding box center [937, 347] width 202 height 113
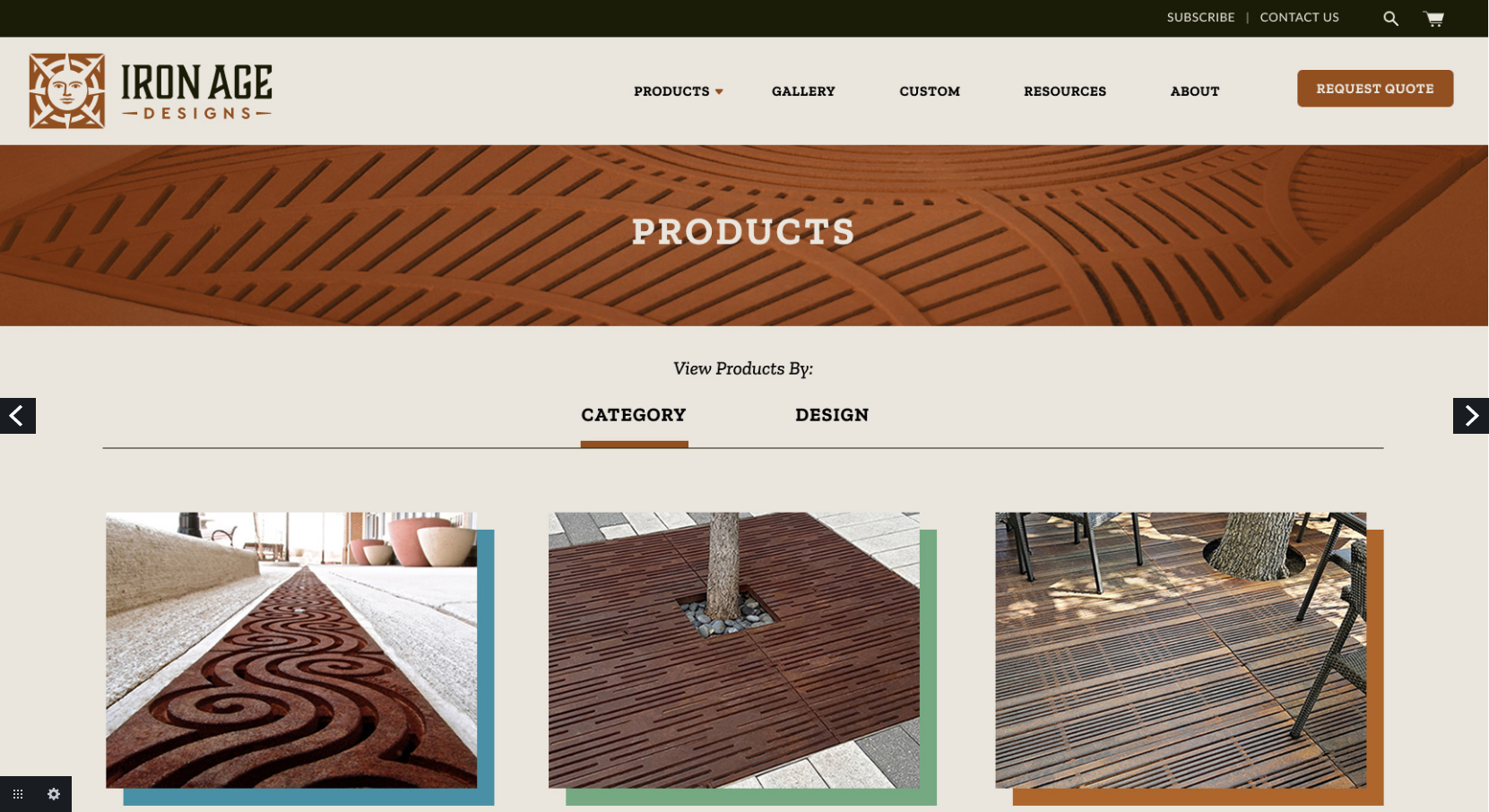
click at [1468, 408] on link "Next" at bounding box center [1471, 416] width 36 height 36
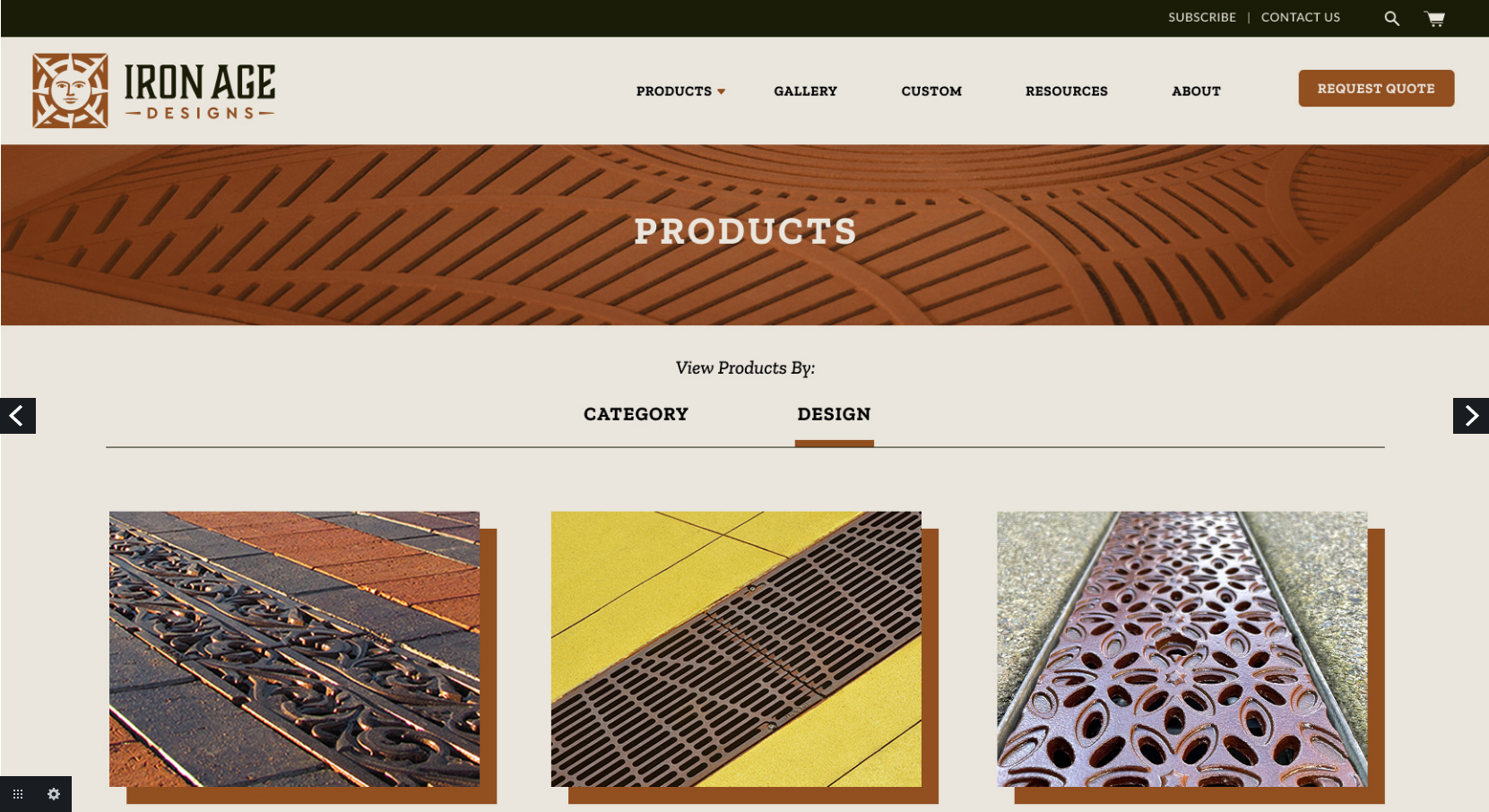
click at [1470, 410] on link "Next" at bounding box center [1471, 416] width 36 height 36
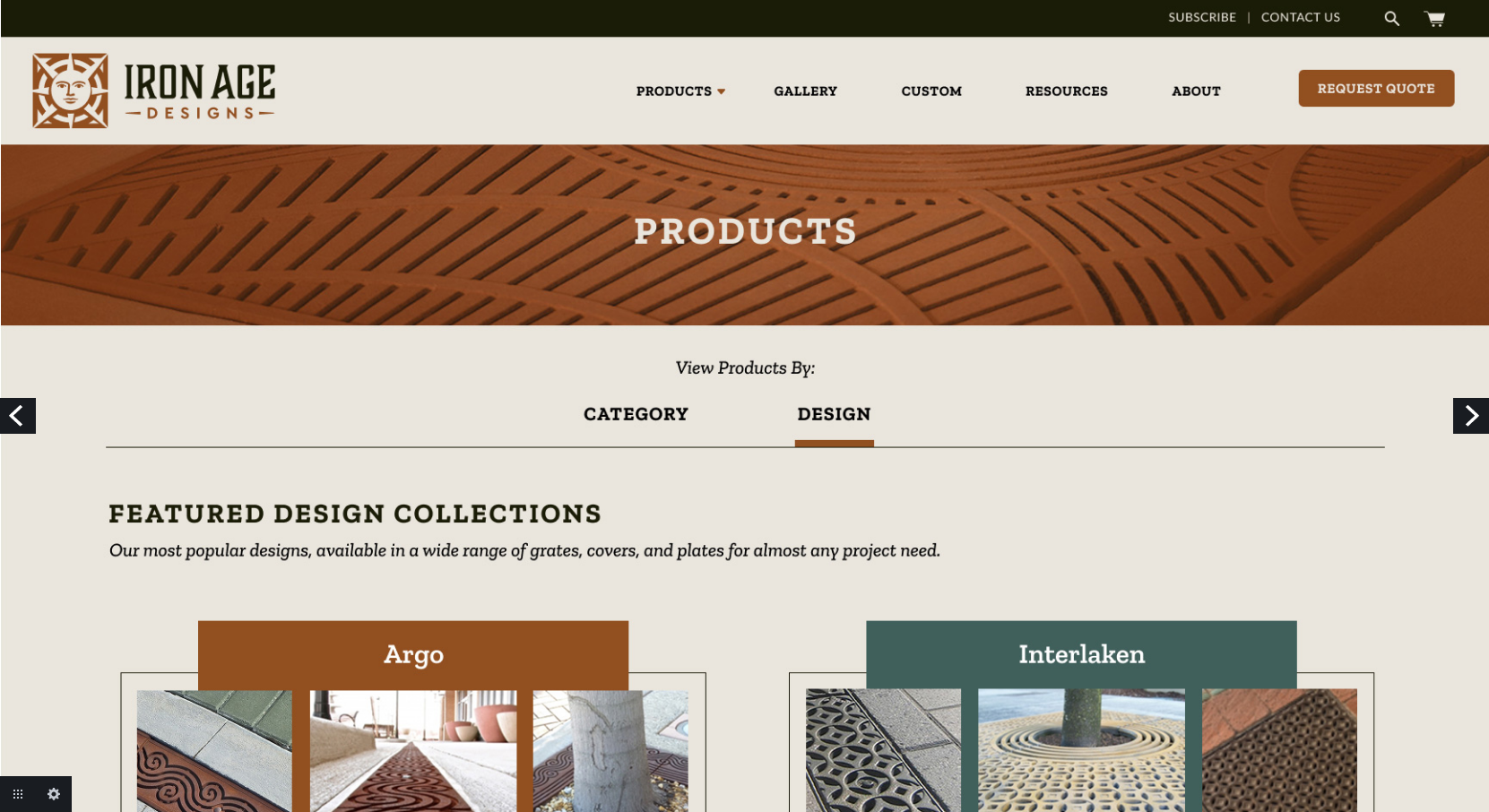
click at [1470, 412] on link "Next" at bounding box center [1471, 416] width 36 height 36
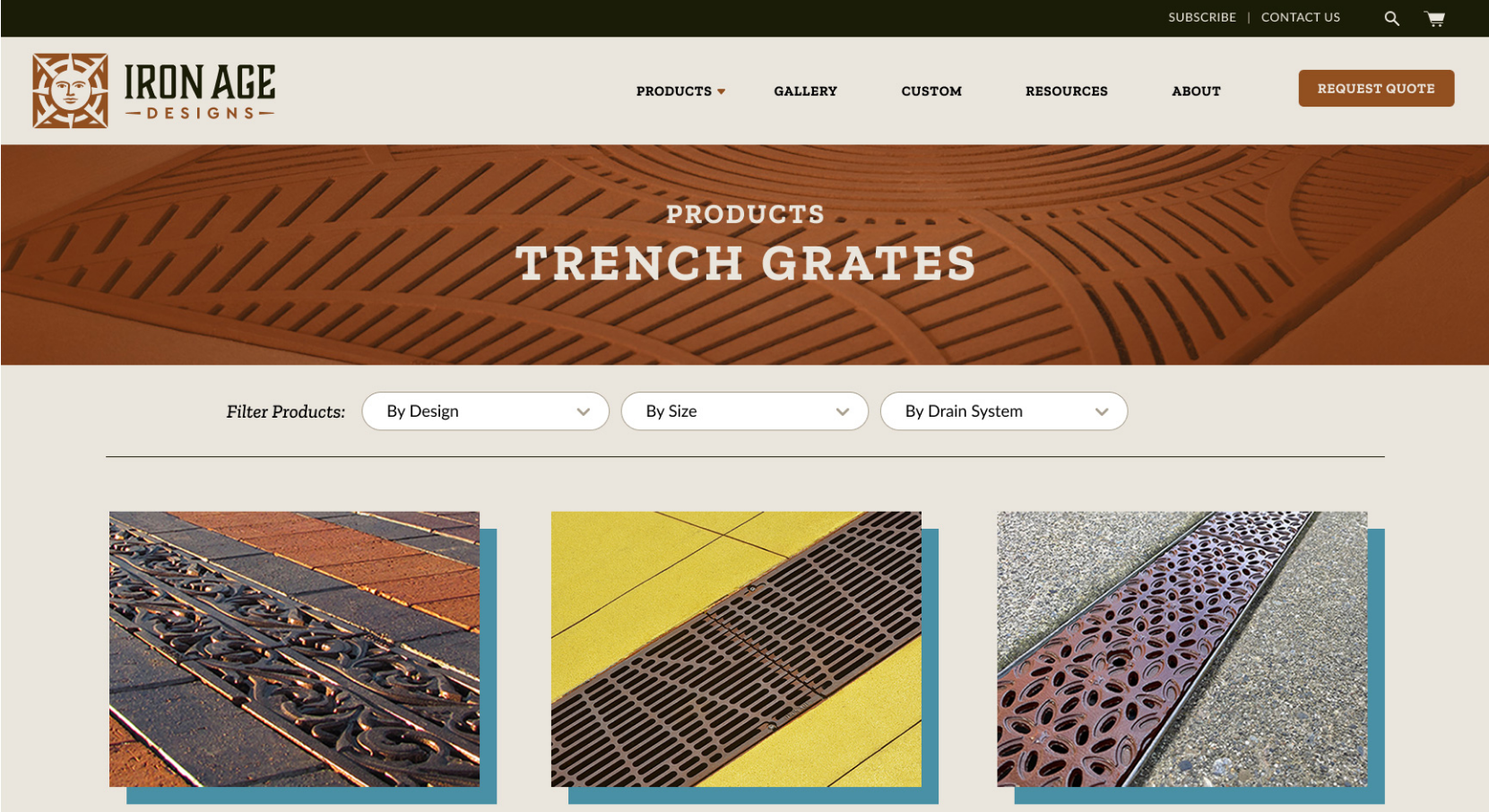
click at [1470, 413] on link "Next" at bounding box center [1471, 416] width 36 height 36
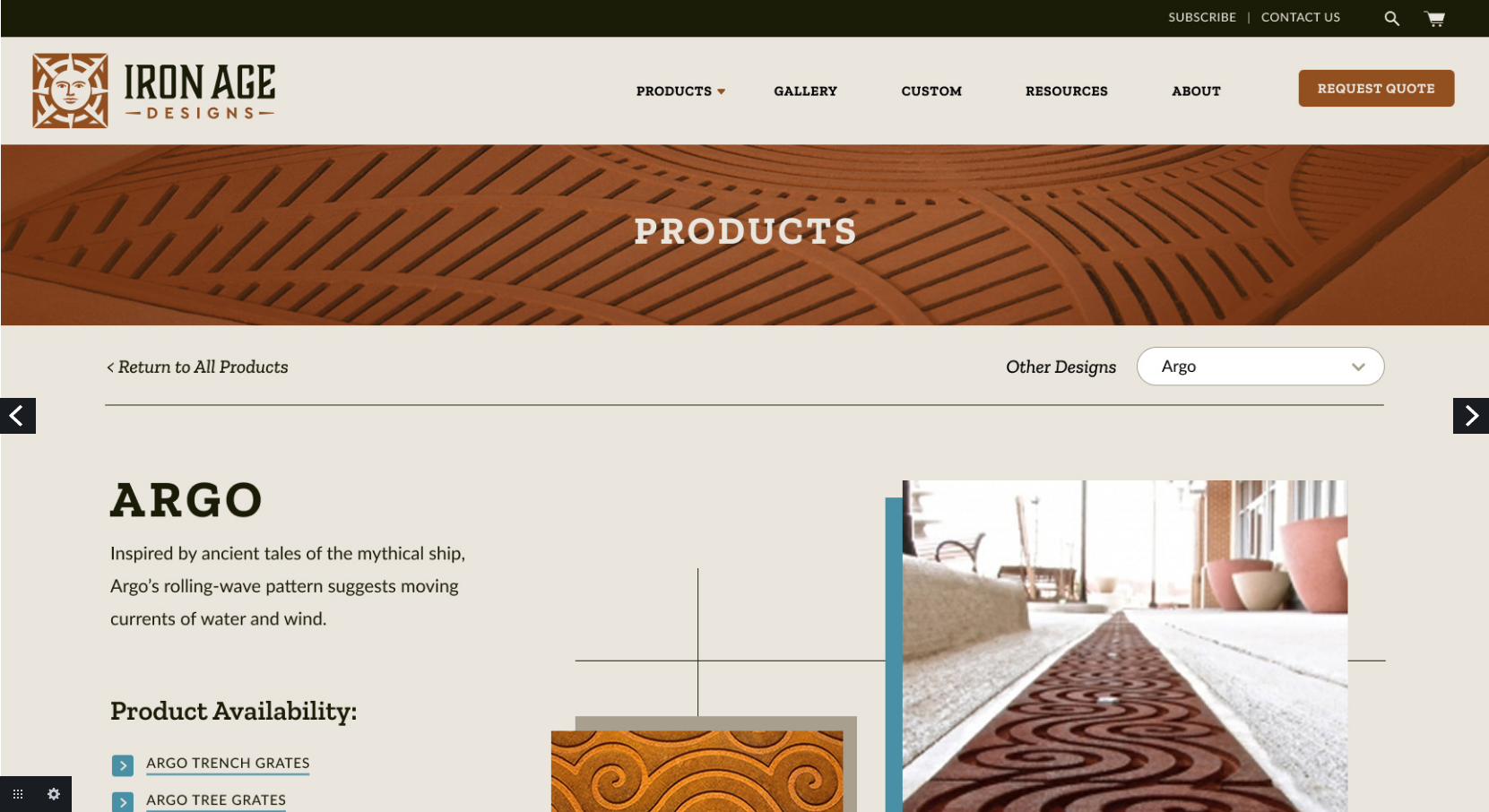
click at [1470, 414] on link "Next" at bounding box center [1471, 416] width 36 height 36
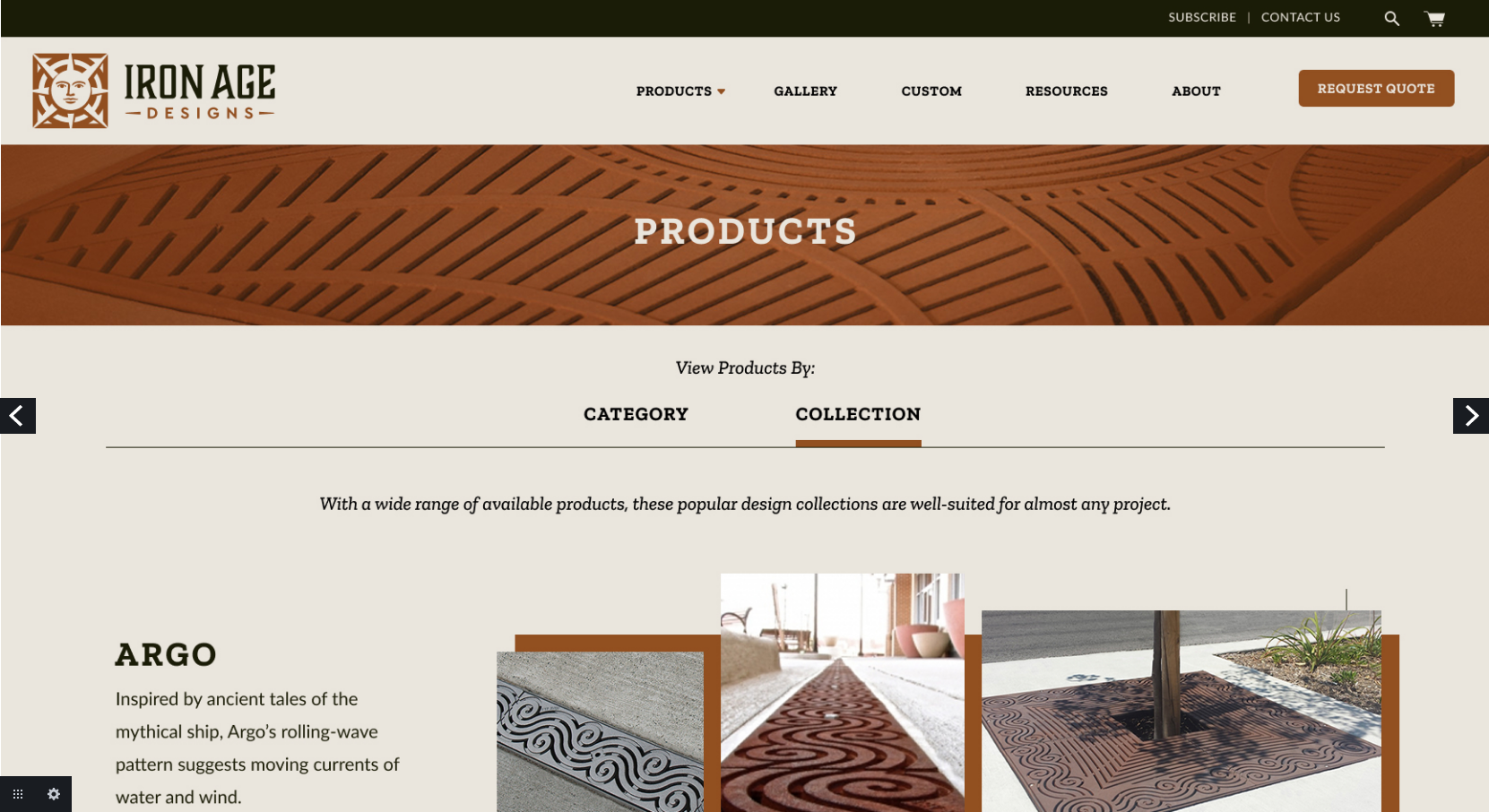
click at [1468, 422] on link "Next" at bounding box center [1471, 416] width 36 height 36
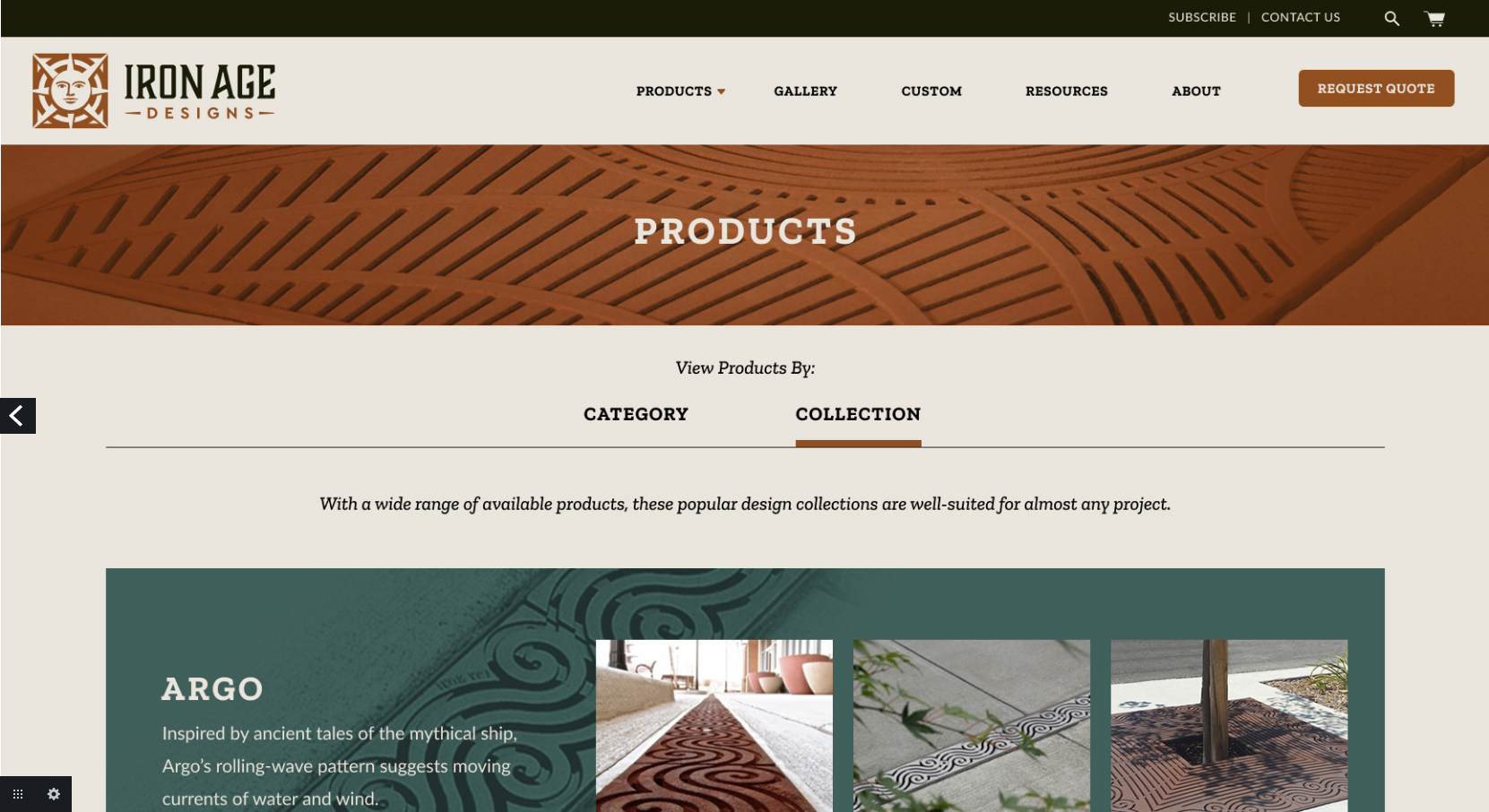
click at [25, 415] on link "Previous" at bounding box center [18, 416] width 36 height 36
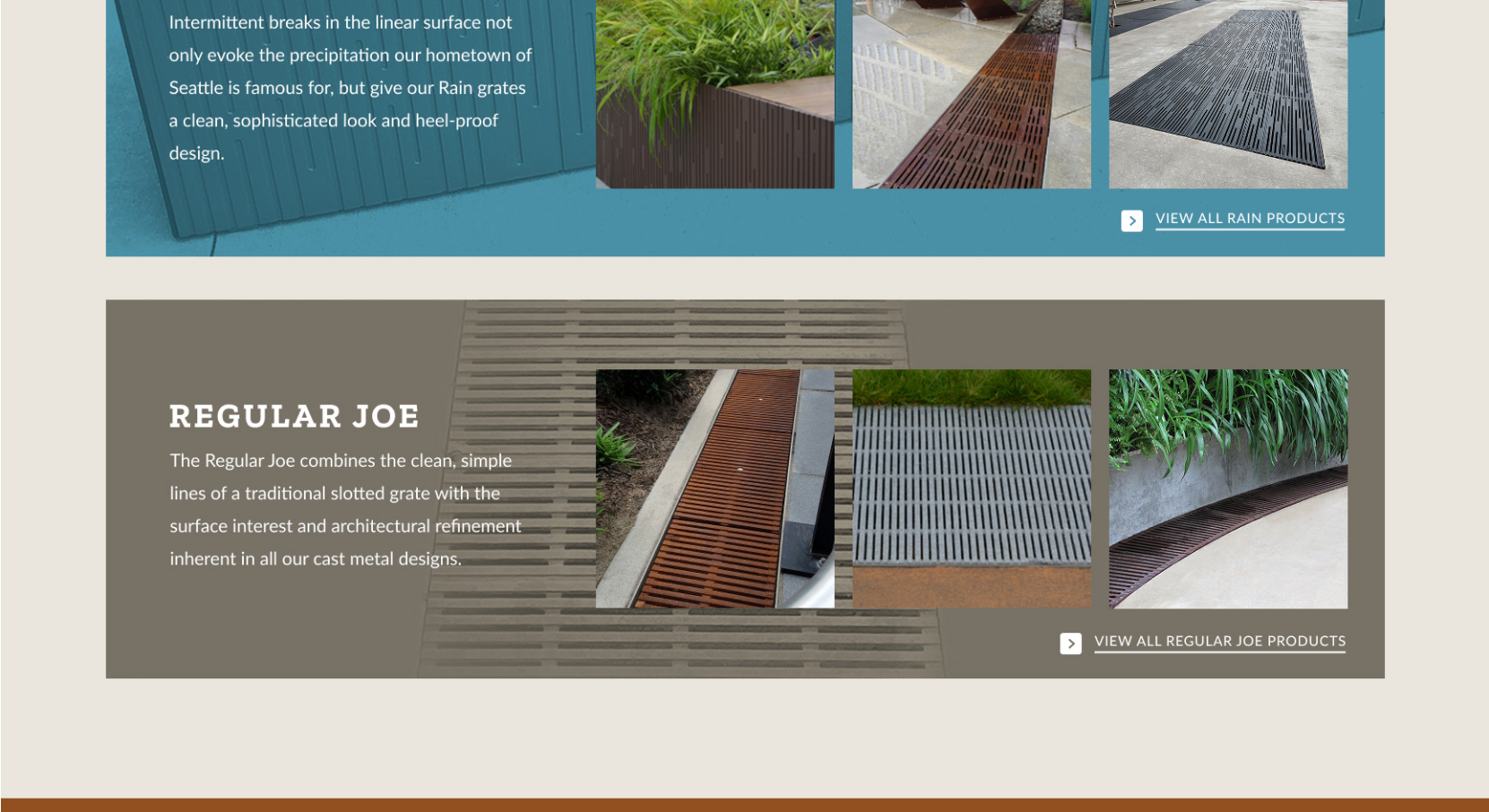
scroll to position [2348, 0]
